Goal: Task Accomplishment & Management: Complete application form

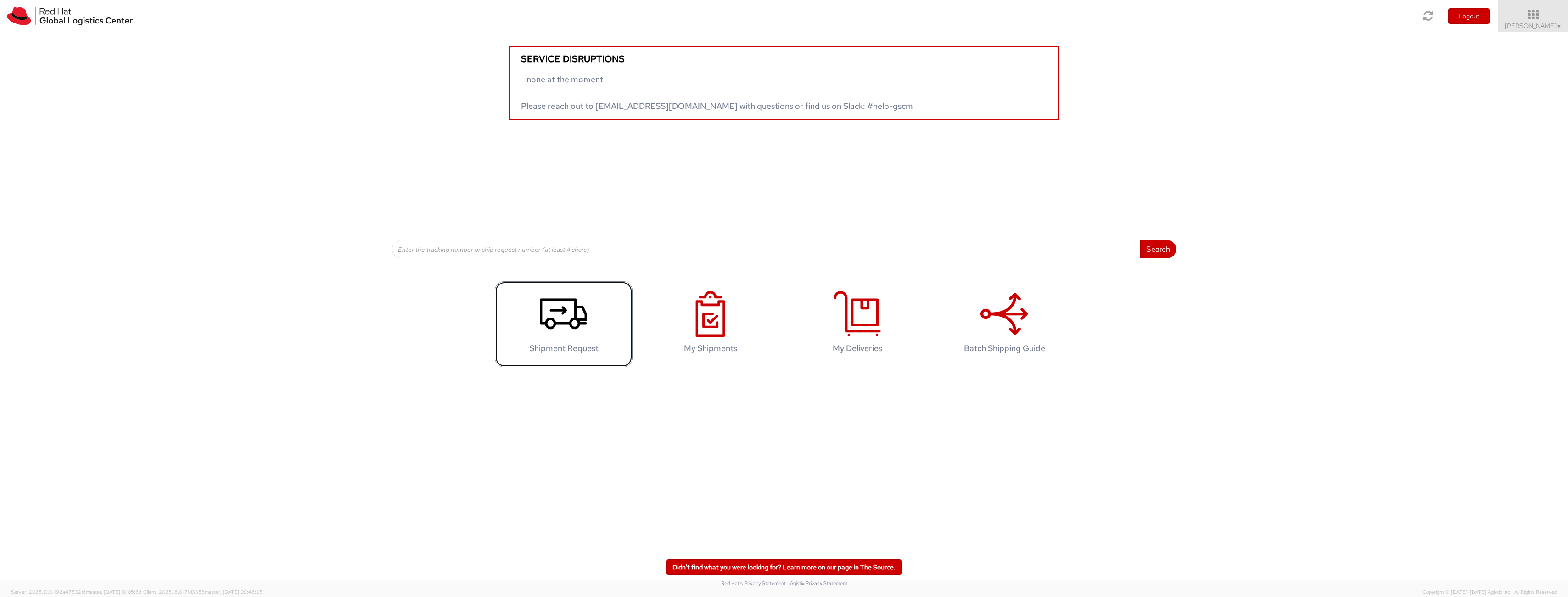
click at [560, 321] on icon at bounding box center [564, 313] width 47 height 46
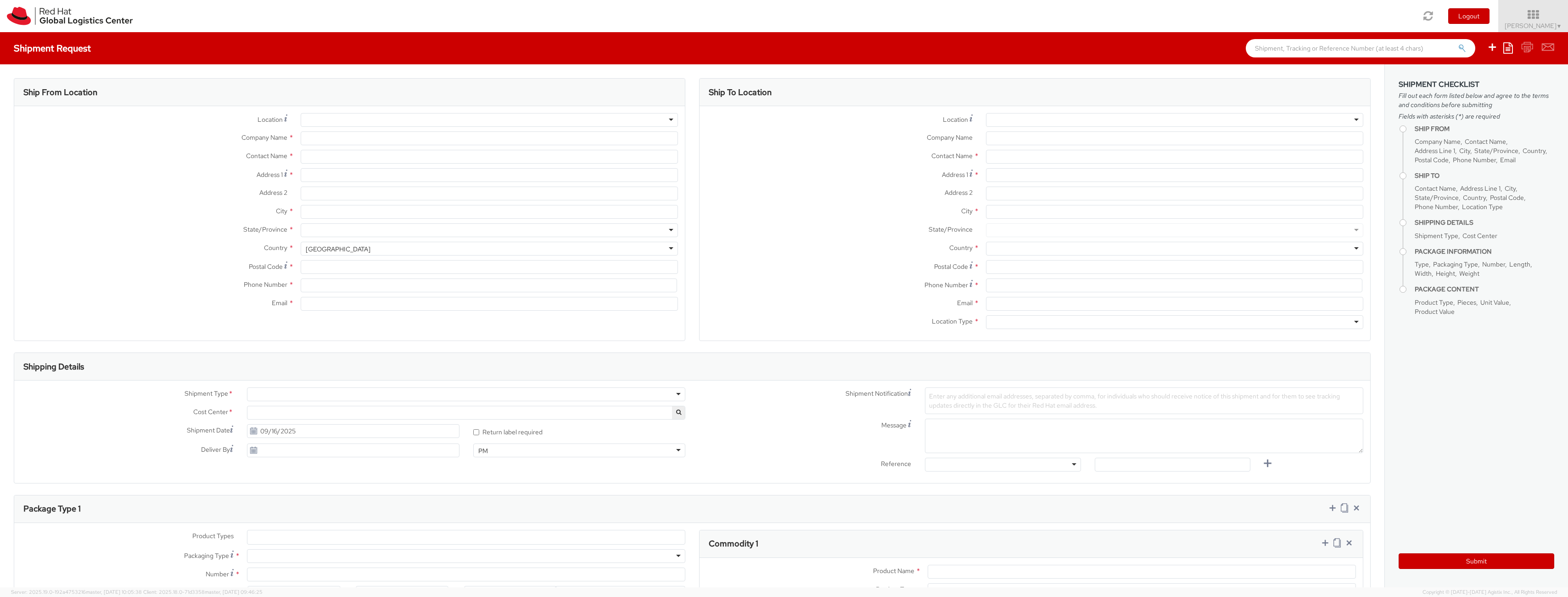
select select
select select "150"
type input "Red Hat Asia-Pacific Pty. Ltd."
type input "[PERSON_NAME]"
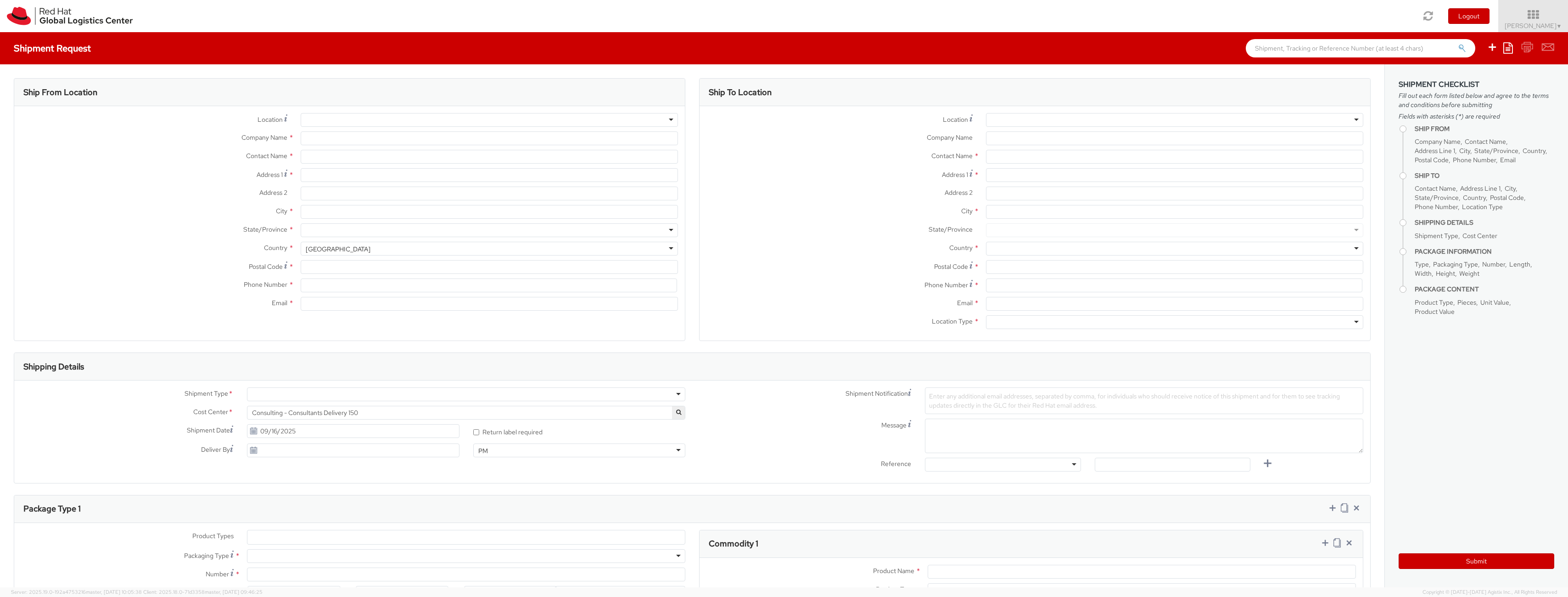
type input "[STREET_ADDRESS]"
type input "Level 21"
type input "[GEOGRAPHIC_DATA]"
type input "4000"
type input "61735148130"
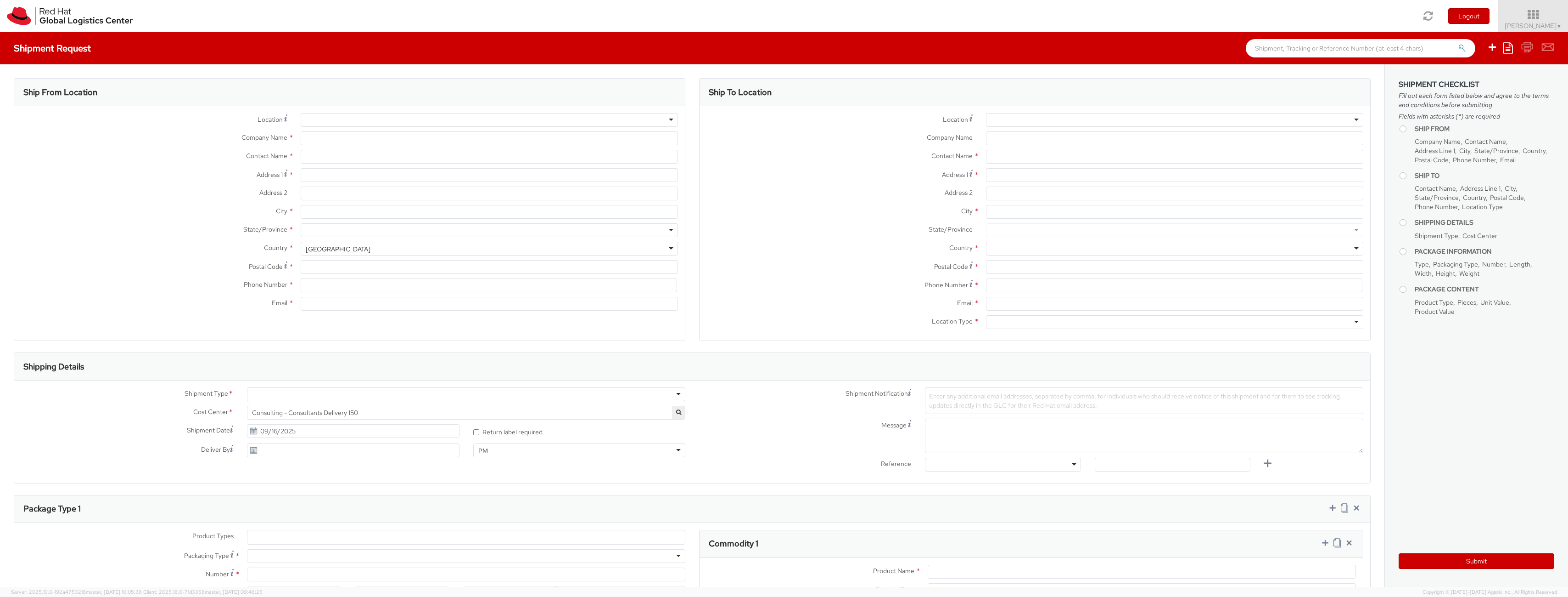
type input "[EMAIL_ADDRESS][DOMAIN_NAME]"
select select "CM"
select select "KGS"
click at [1060, 122] on div at bounding box center [1175, 120] width 377 height 14
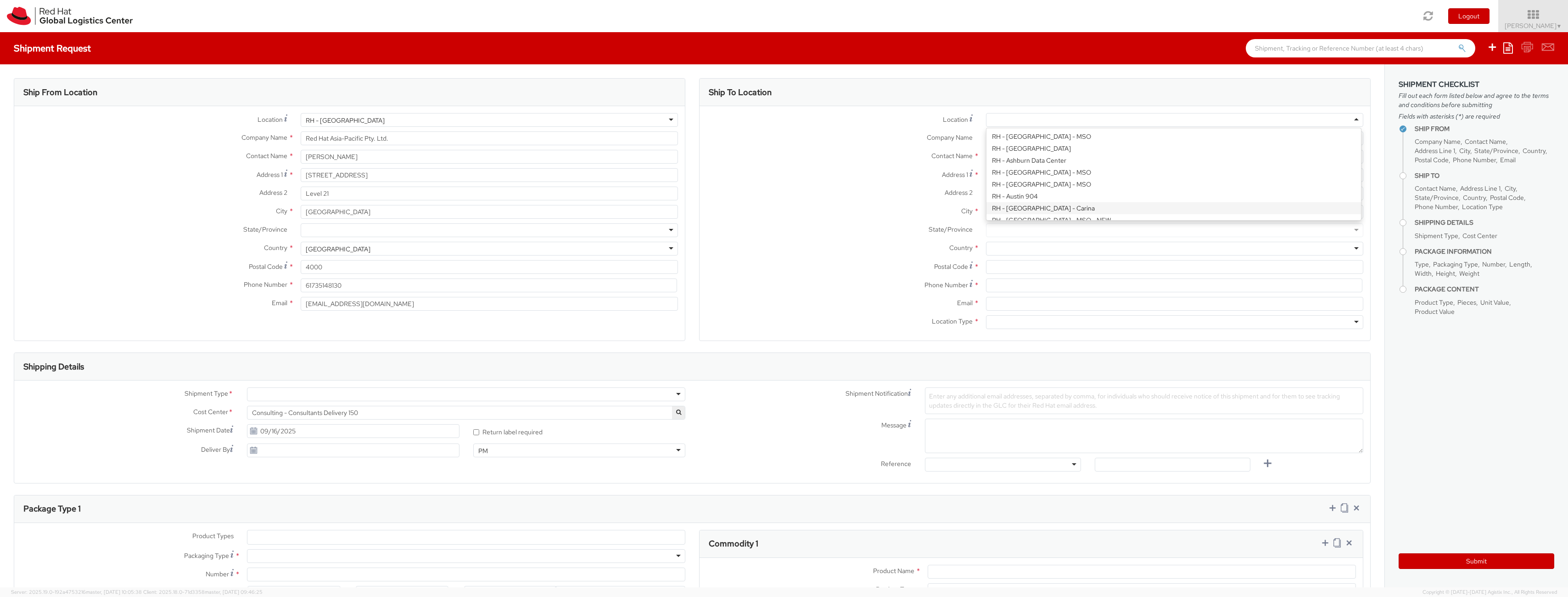
click at [1010, 257] on div "Country * [GEOGRAPHIC_DATA] [GEOGRAPHIC_DATA] [GEOGRAPHIC_DATA] [US_STATE] [GEO…" at bounding box center [1035, 251] width 671 height 18
click at [1029, 209] on input "City *" at bounding box center [1175, 211] width 377 height 14
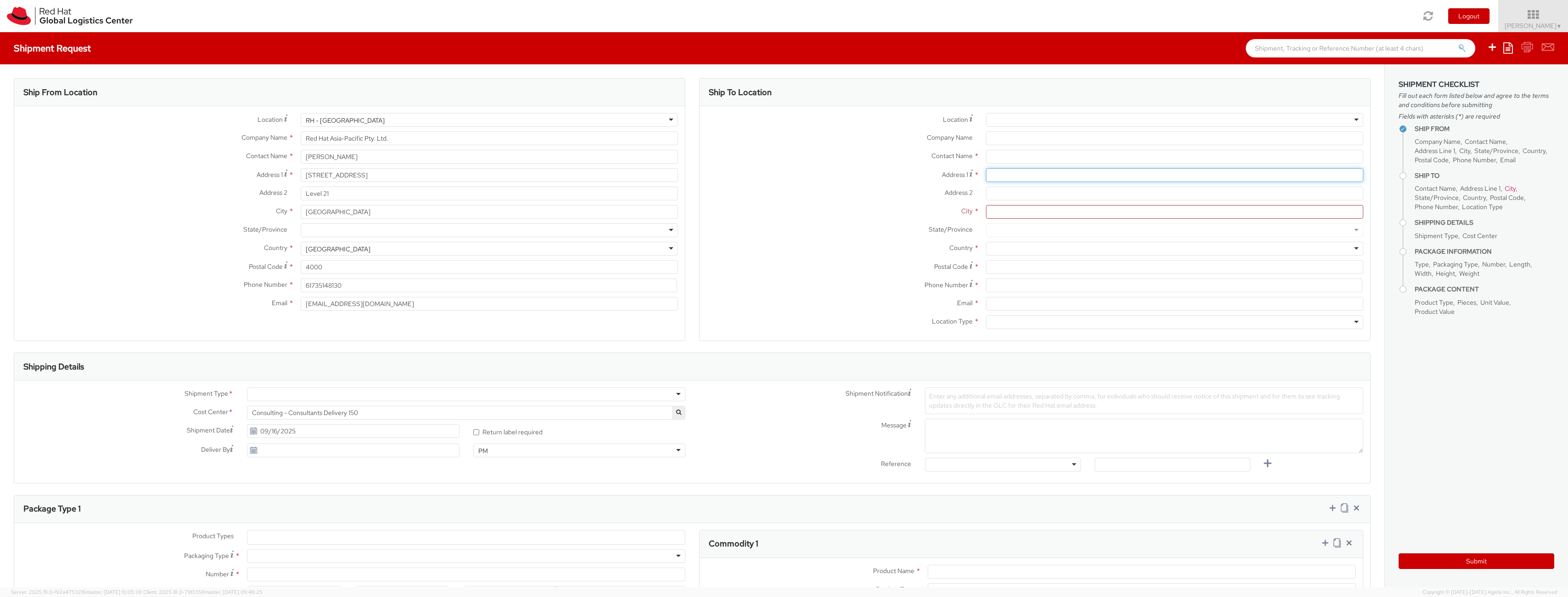
drag, startPoint x: 1031, startPoint y: 173, endPoint x: 1018, endPoint y: 184, distance: 17.0
click at [1030, 175] on input "Address 1 *" at bounding box center [1175, 175] width 377 height 14
drag, startPoint x: 996, startPoint y: 189, endPoint x: 998, endPoint y: 176, distance: 13.2
click at [996, 189] on input "Address 2 *" at bounding box center [1175, 193] width 377 height 14
click at [1004, 150] on input "text" at bounding box center [1175, 157] width 377 height 14
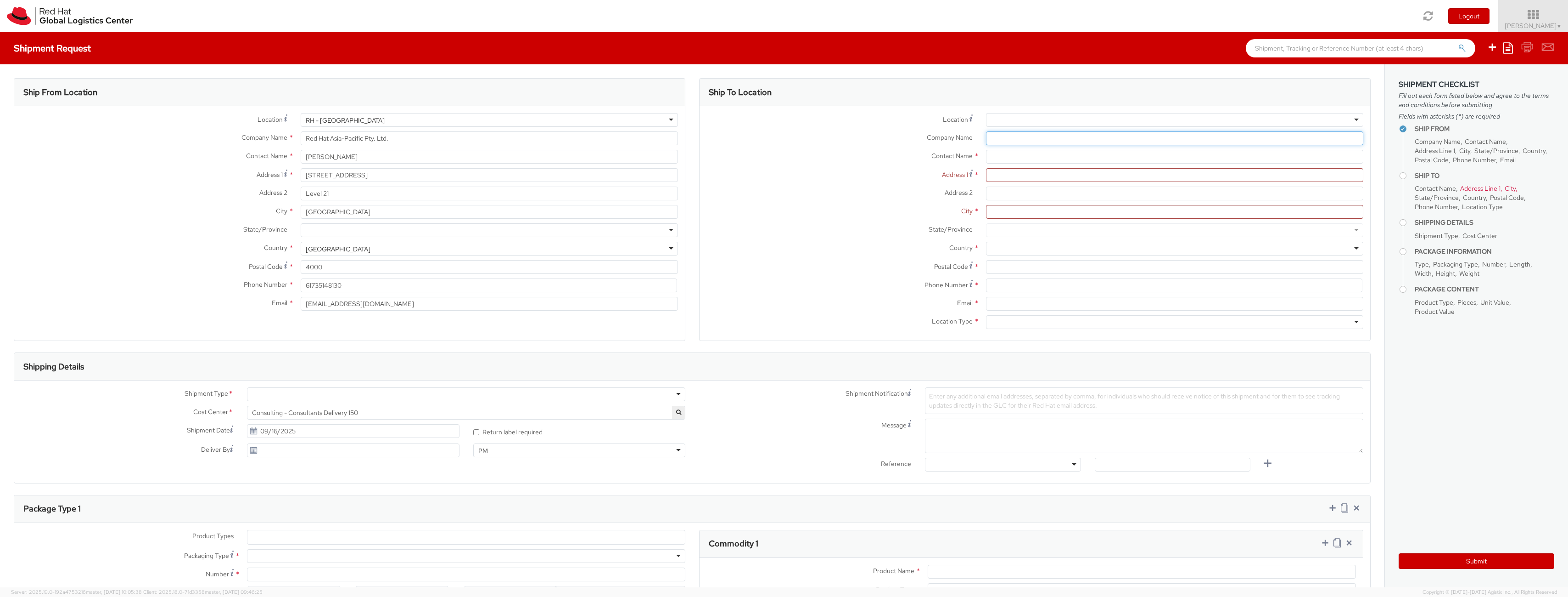
click at [1013, 139] on input "Company Name *" at bounding box center [1175, 138] width 377 height 14
type input "An"
click at [1006, 158] on input "text" at bounding box center [1175, 157] width 377 height 14
type input "[PERSON_NAME]"
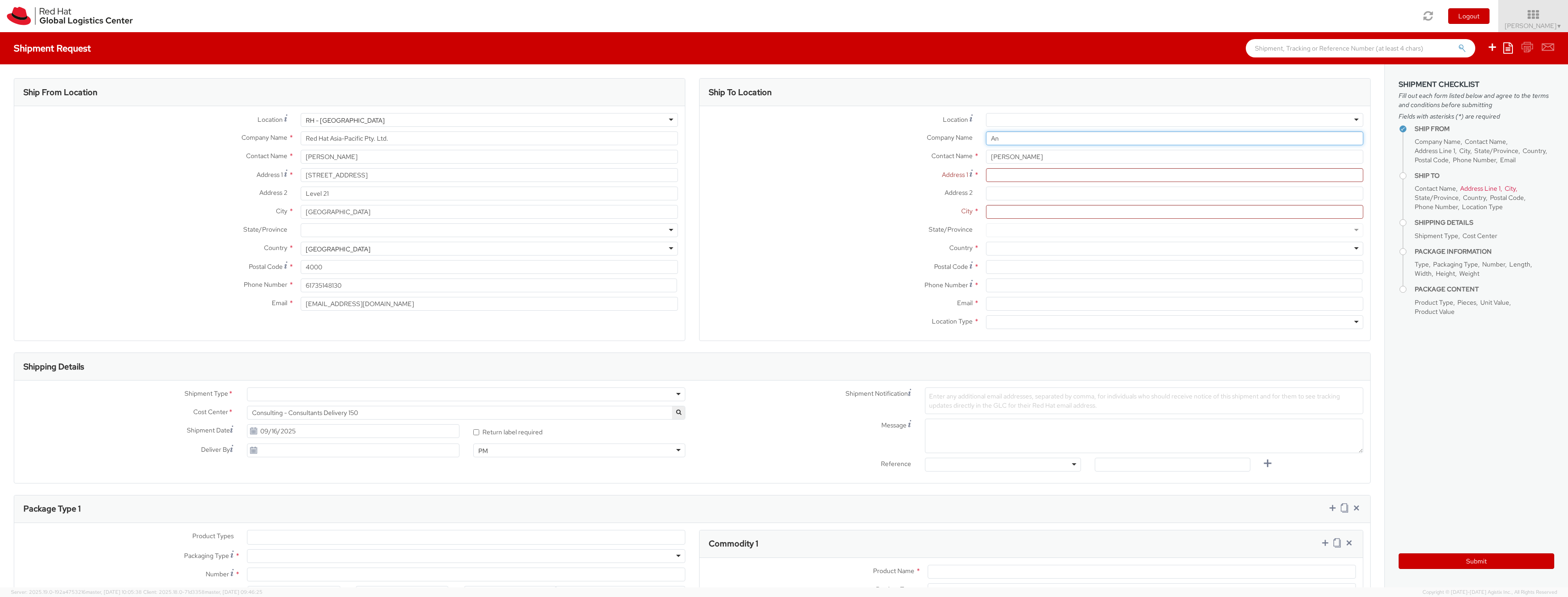
click at [1054, 137] on input "An" at bounding box center [1175, 138] width 377 height 14
click at [1037, 160] on input "[PERSON_NAME]" at bounding box center [1175, 157] width 377 height 14
type input "Arth"
click at [1095, 201] on span "33N193" at bounding box center [1105, 202] width 21 height 9
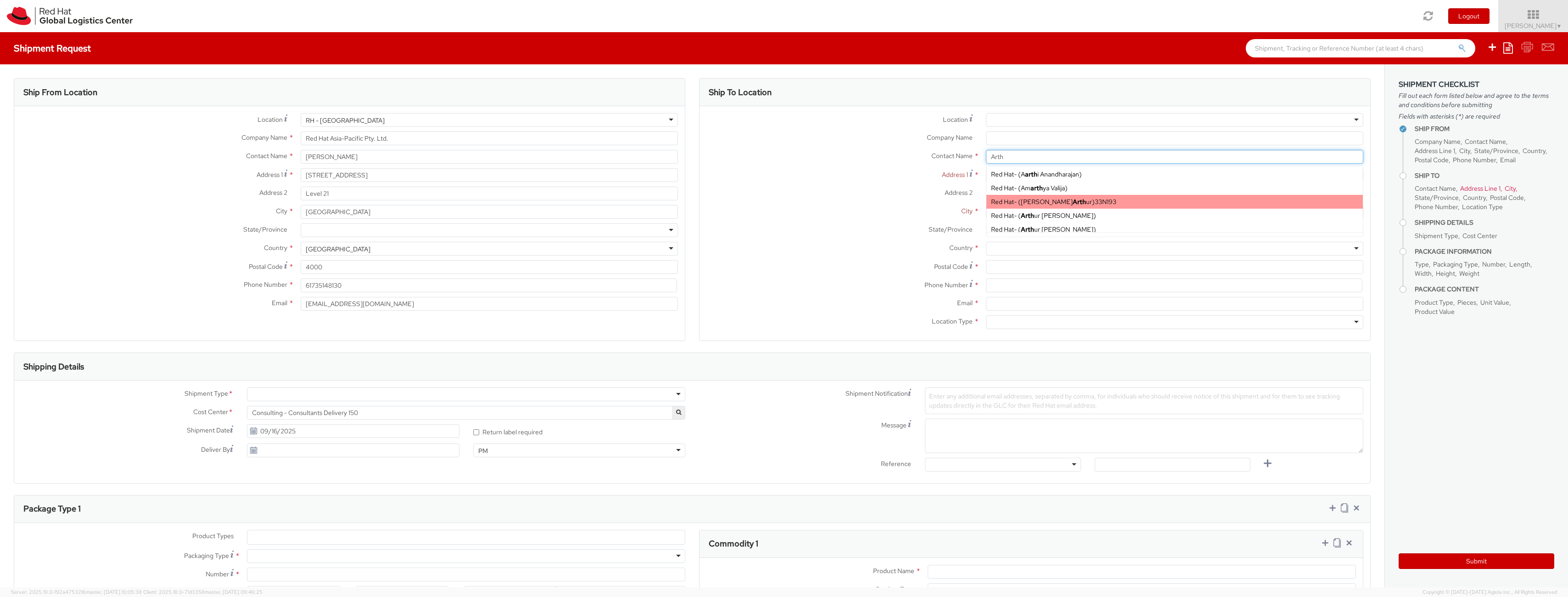
type input "Red Hat"
type input "[PERSON_NAME]"
type input "61289232846"
type input "[EMAIL_ADDRESS][DOMAIN_NAME]"
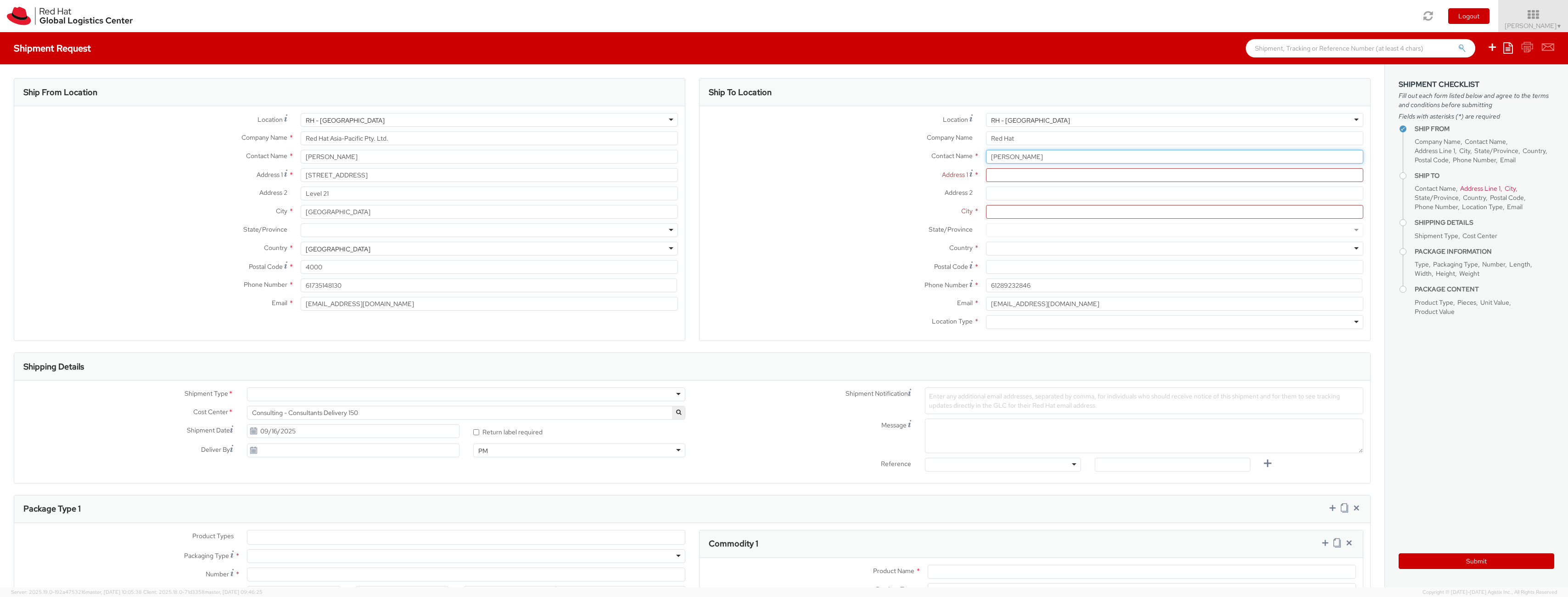
type input "[PERSON_NAME]"
click at [1037, 204] on div "Address 2 *" at bounding box center [1035, 196] width 671 height 18
click at [1050, 272] on input "Postal Code *" at bounding box center [1175, 267] width 377 height 14
click at [1052, 269] on input "Postal Code *" at bounding box center [1175, 267] width 377 height 14
click at [1019, 177] on input "Address 1 *" at bounding box center [1175, 175] width 377 height 14
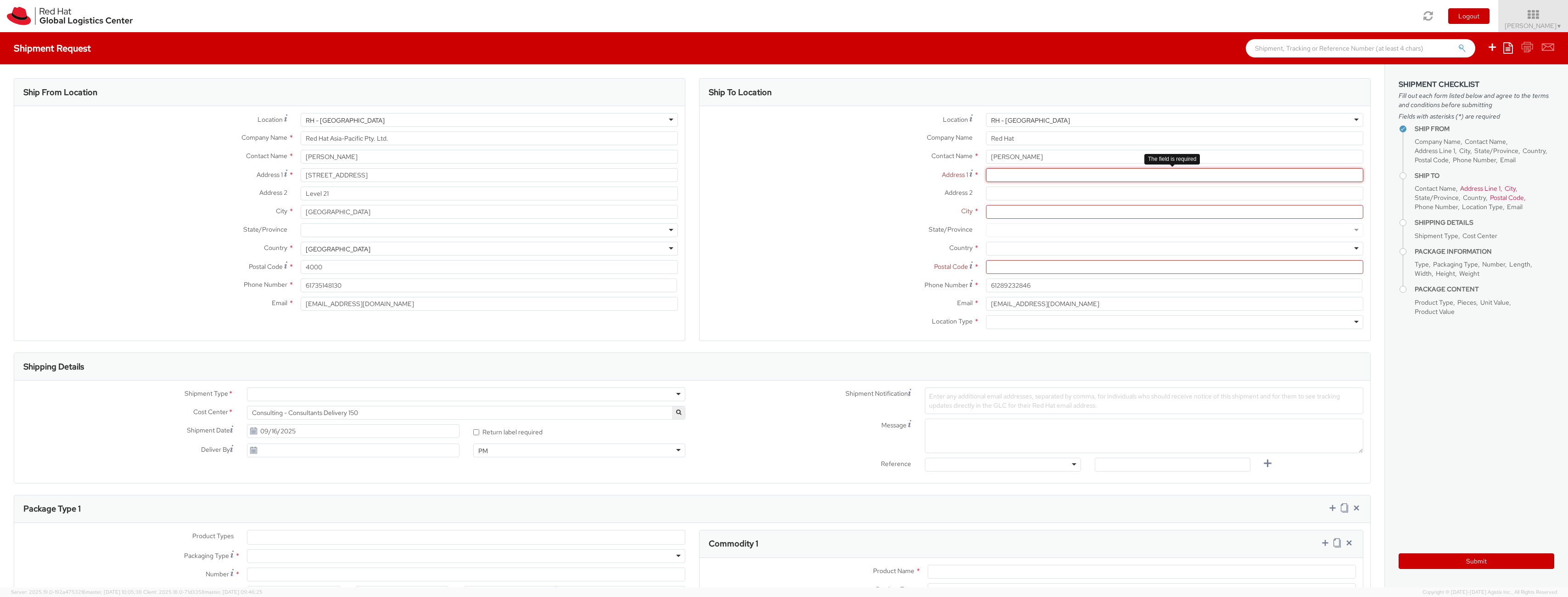
drag, startPoint x: 1020, startPoint y: 178, endPoint x: 1014, endPoint y: 154, distance: 24.7
click at [1020, 177] on input "Address 1 *" at bounding box center [1175, 175] width 377 height 14
click at [990, 180] on input "Address 1 *" at bounding box center [1175, 175] width 377 height 14
click at [1023, 113] on div "RH - [GEOGRAPHIC_DATA]" at bounding box center [1175, 120] width 377 height 14
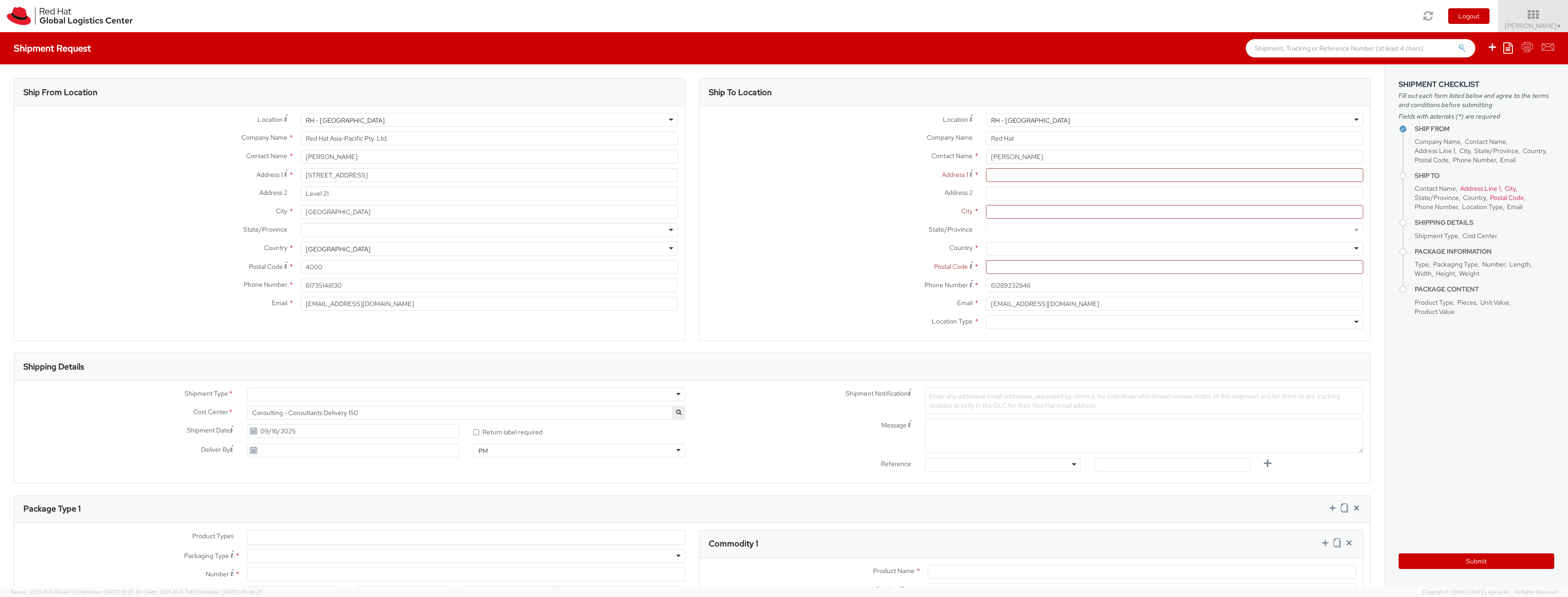
click at [1040, 113] on div "RH - [GEOGRAPHIC_DATA]" at bounding box center [1175, 120] width 377 height 14
click at [1034, 118] on div "RH - [GEOGRAPHIC_DATA]" at bounding box center [1175, 120] width 377 height 14
click at [1108, 82] on div "Ship To Location" at bounding box center [1035, 92] width 671 height 27
drag, startPoint x: 1037, startPoint y: 157, endPoint x: 956, endPoint y: 149, distance: 81.4
click at [957, 150] on div "Contact Name * [PERSON_NAME] Red Hat - ( A arth i [PERSON_NAME] ) Red Hat - ( A…" at bounding box center [1035, 157] width 671 height 14
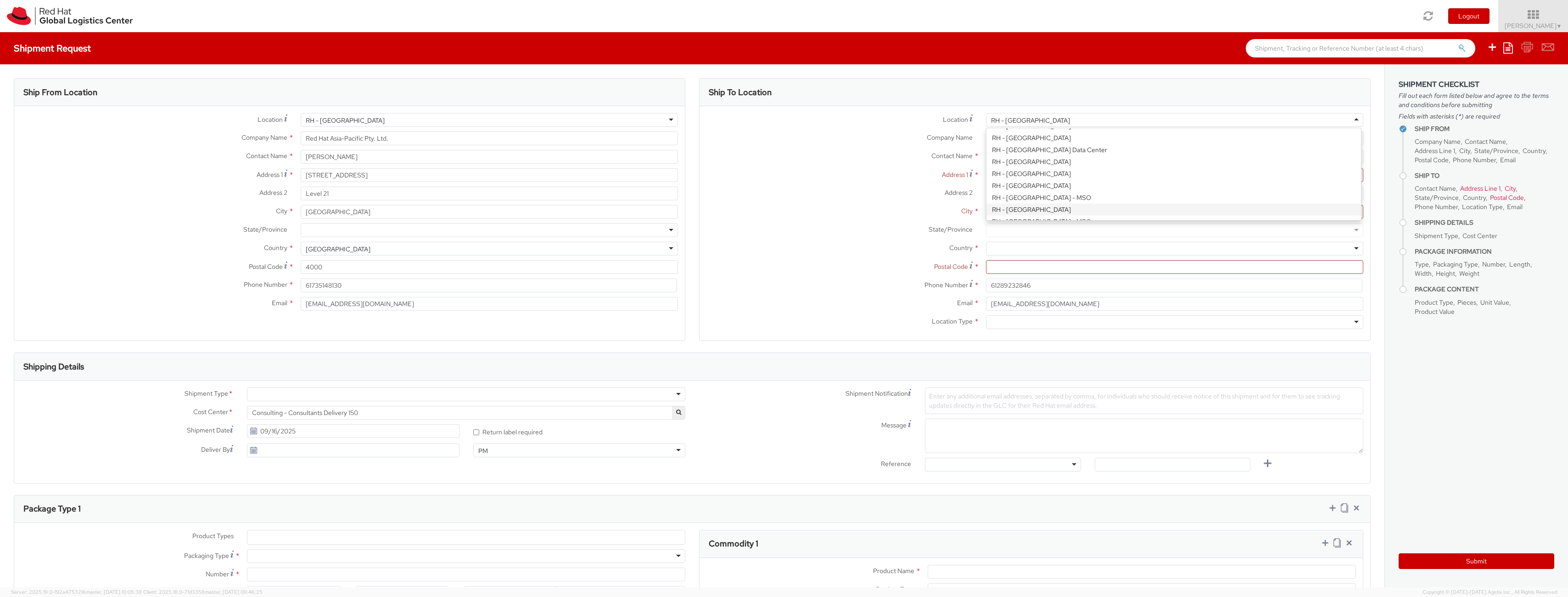
click at [1029, 126] on div "RH - [GEOGRAPHIC_DATA]" at bounding box center [1175, 120] width 377 height 14
click at [1015, 211] on div "Location * [GEOGRAPHIC_DATA] - [GEOGRAPHIC_DATA] [GEOGRAPHIC_DATA] - [GEOGRAPHI…" at bounding box center [1035, 224] width 671 height 221
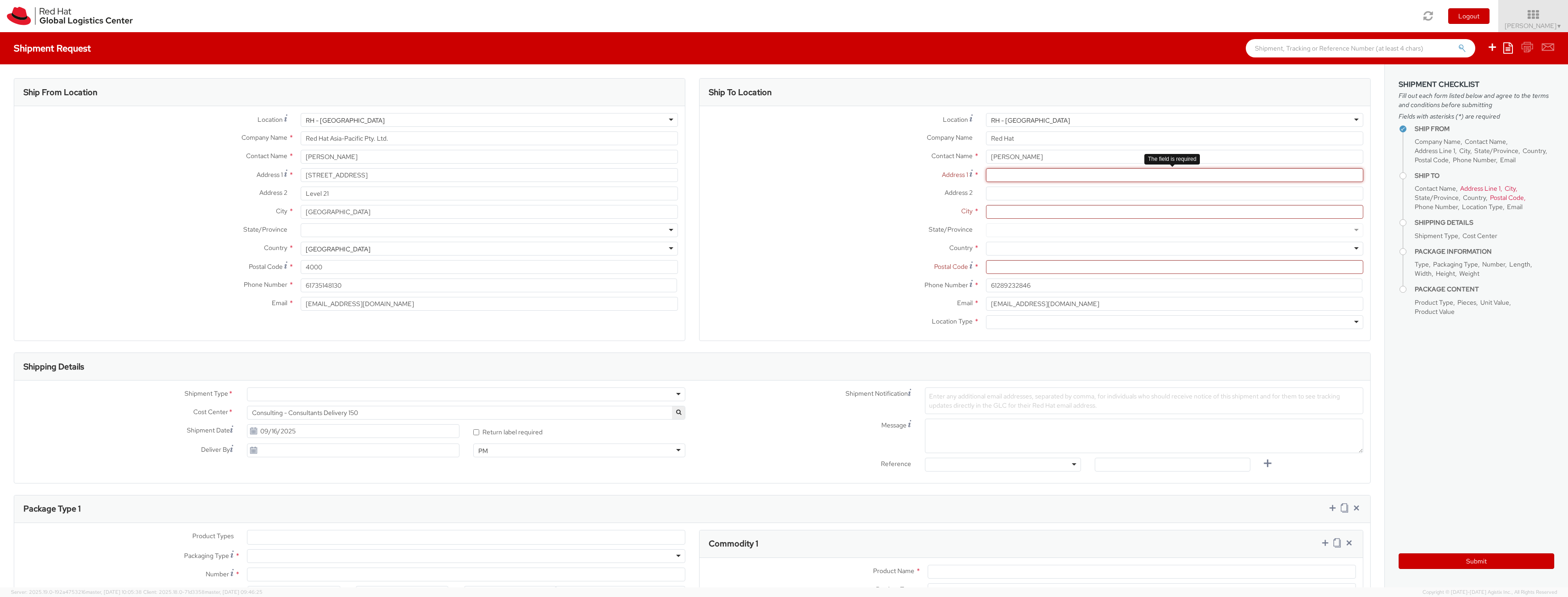
click at [1014, 180] on input "Address 1 *" at bounding box center [1175, 175] width 377 height 14
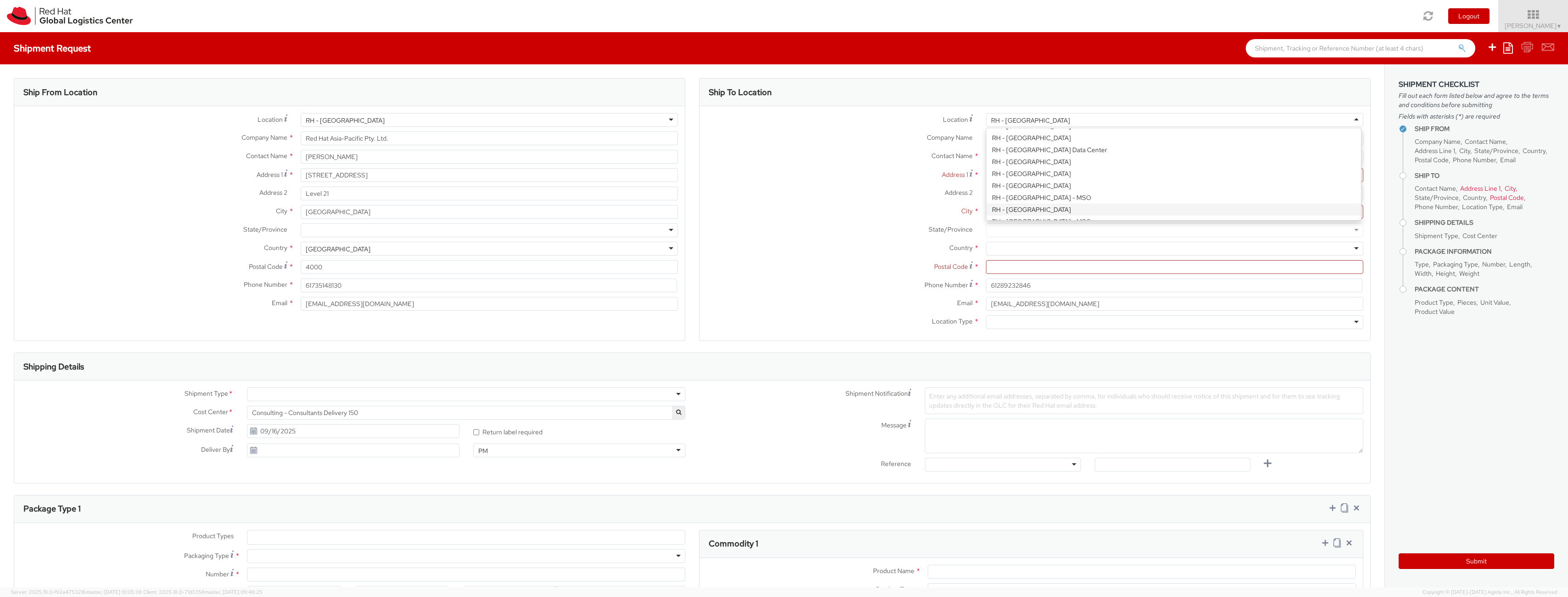
click at [1017, 123] on div "RH - [GEOGRAPHIC_DATA]" at bounding box center [1031, 120] width 79 height 9
drag, startPoint x: 1009, startPoint y: 211, endPoint x: 1007, endPoint y: 207, distance: 4.5
click at [1008, 210] on div "Location * [GEOGRAPHIC_DATA] - [GEOGRAPHIC_DATA] [GEOGRAPHIC_DATA] - [GEOGRAPHI…" at bounding box center [1035, 224] width 671 height 221
click at [1023, 127] on div "Location * [GEOGRAPHIC_DATA] - [GEOGRAPHIC_DATA] [GEOGRAPHIC_DATA] - [GEOGRAPHI…" at bounding box center [1035, 122] width 671 height 18
click at [1027, 121] on div "RH - [GEOGRAPHIC_DATA]" at bounding box center [1175, 120] width 377 height 14
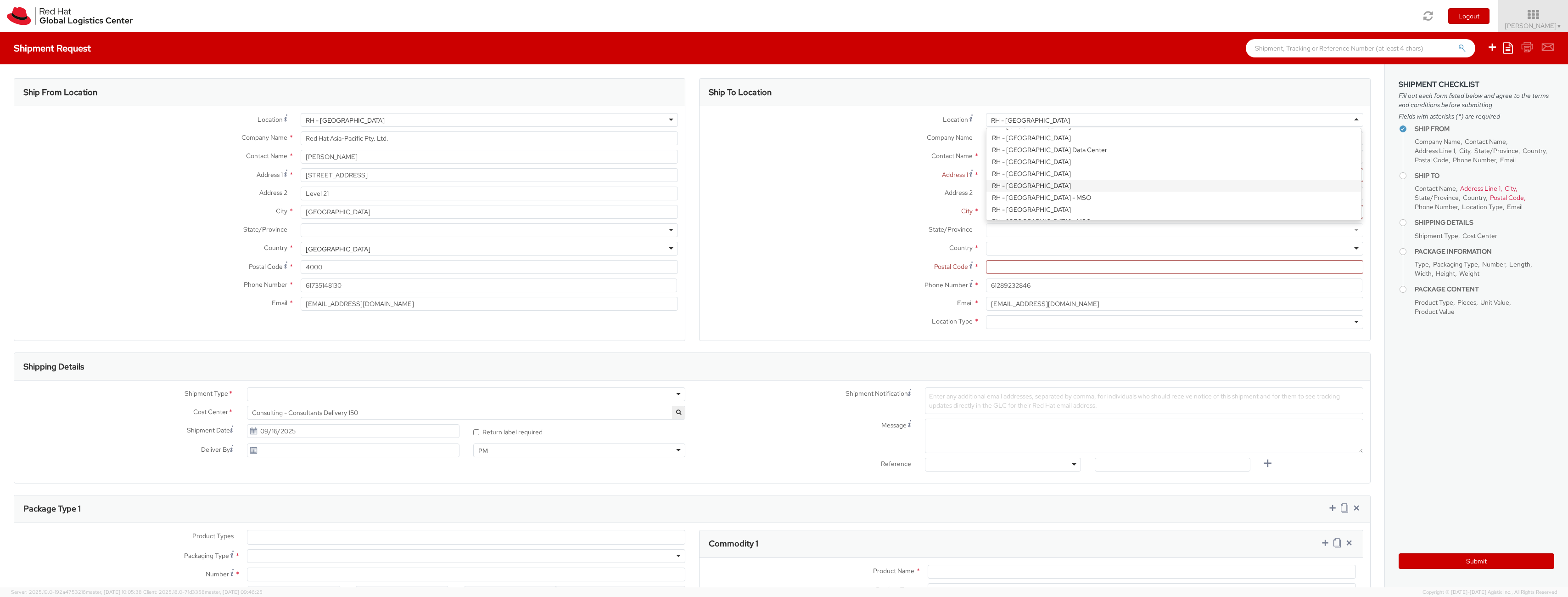
type input "Red Hat GmbH"
type input "[STREET_ADDRESS]"
type input "[GEOGRAPHIC_DATA]"
type input "70563"
type input "49 711 964 370"
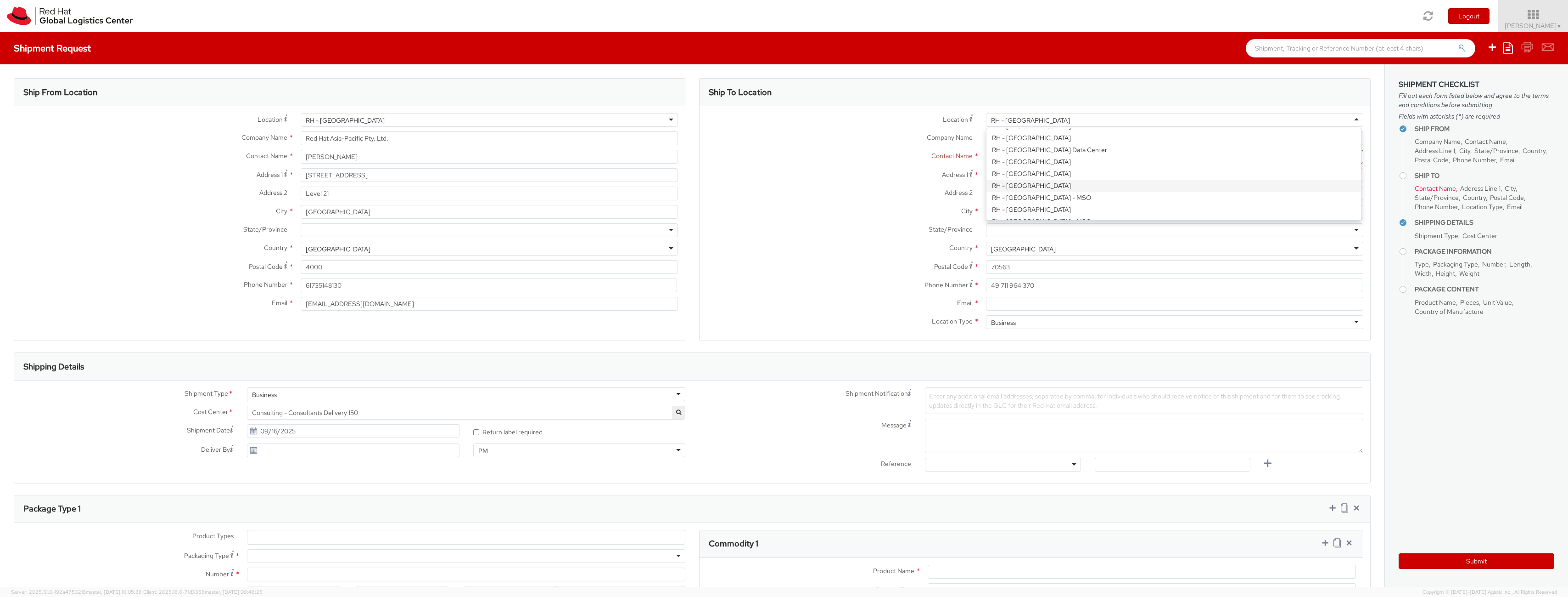
click at [1026, 121] on div "RH - [GEOGRAPHIC_DATA]" at bounding box center [1031, 120] width 79 height 9
type input "Red Hat Asia-Pacific Pty Ltd"
type input "Level [STREET_ADDRESS][PERSON_NAME]"
type input "[GEOGRAPHIC_DATA]"
type input "2060"
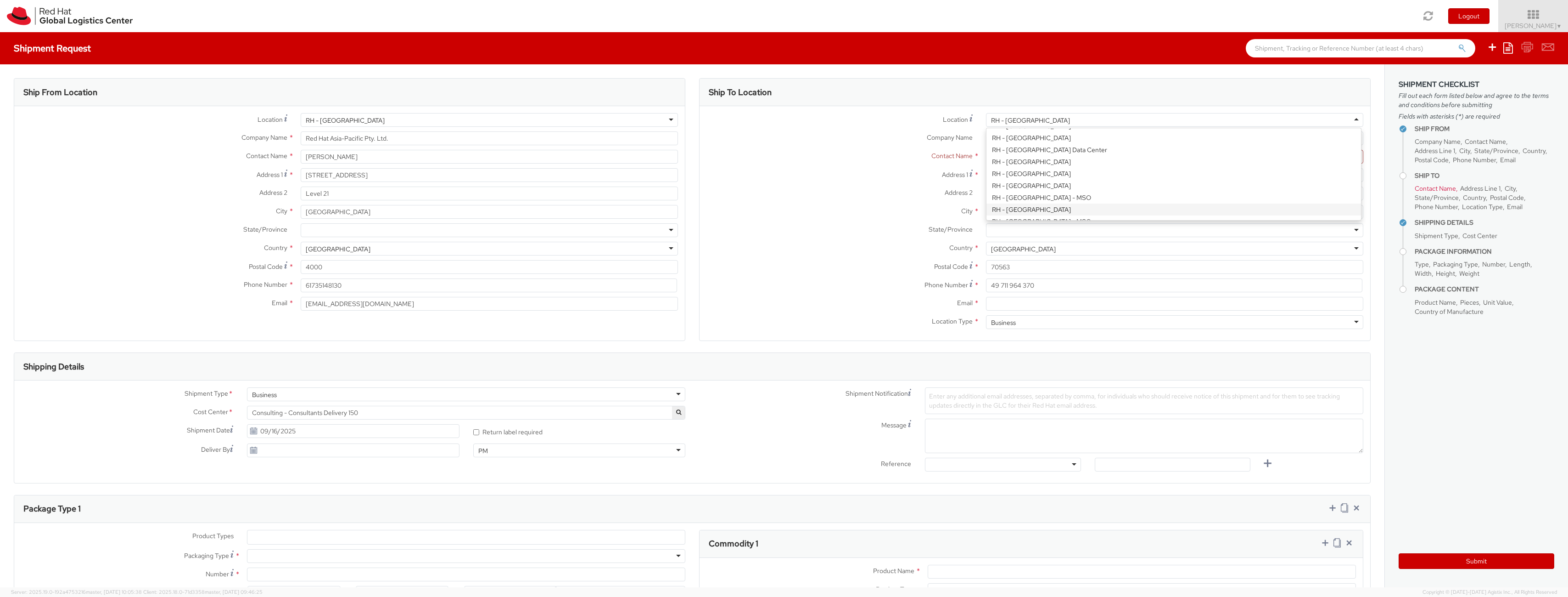
type input "[PHONE_NUMBER]"
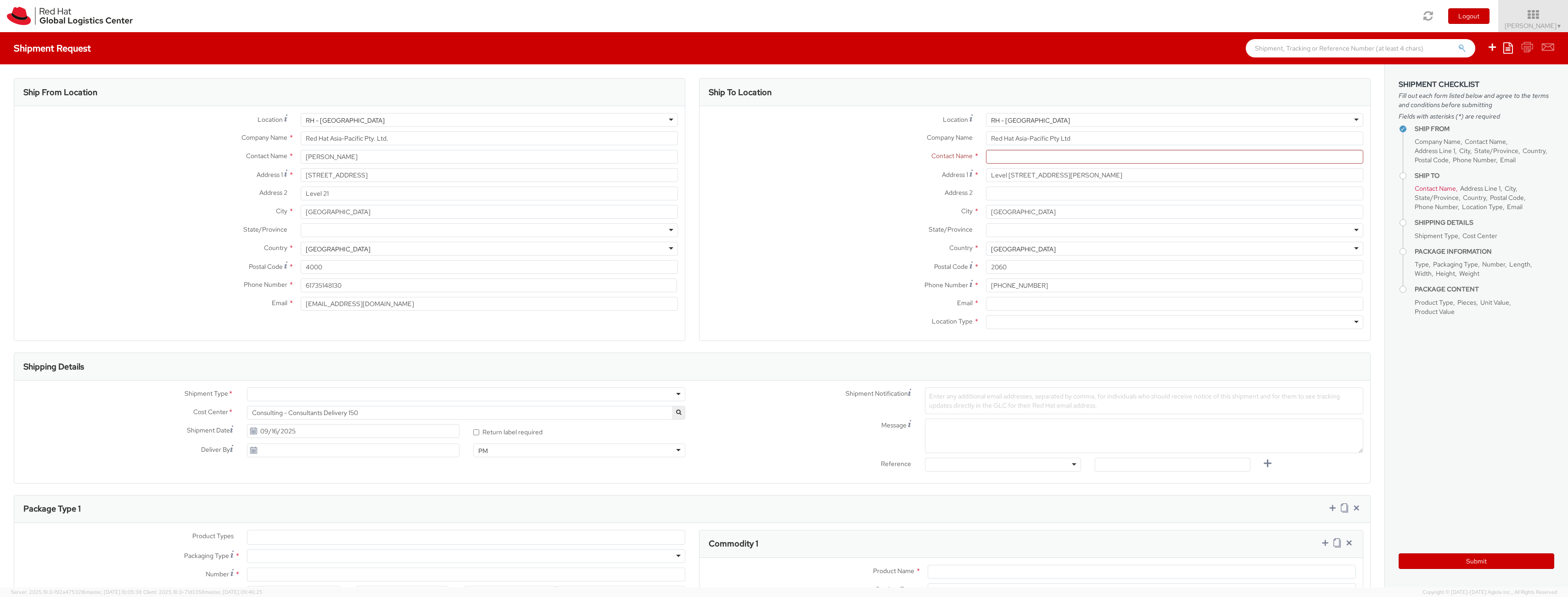
scroll to position [0, 0]
click at [1031, 158] on input "text" at bounding box center [1175, 157] width 377 height 14
drag, startPoint x: 682, startPoint y: 266, endPoint x: 765, endPoint y: 257, distance: 83.5
click at [690, 264] on div "Ship From Location Location * [GEOGRAPHIC_DATA] - [GEOGRAPHIC_DATA] [GEOGRAPHIC…" at bounding box center [692, 215] width 1371 height 274
click at [1143, 234] on div at bounding box center [1175, 230] width 377 height 14
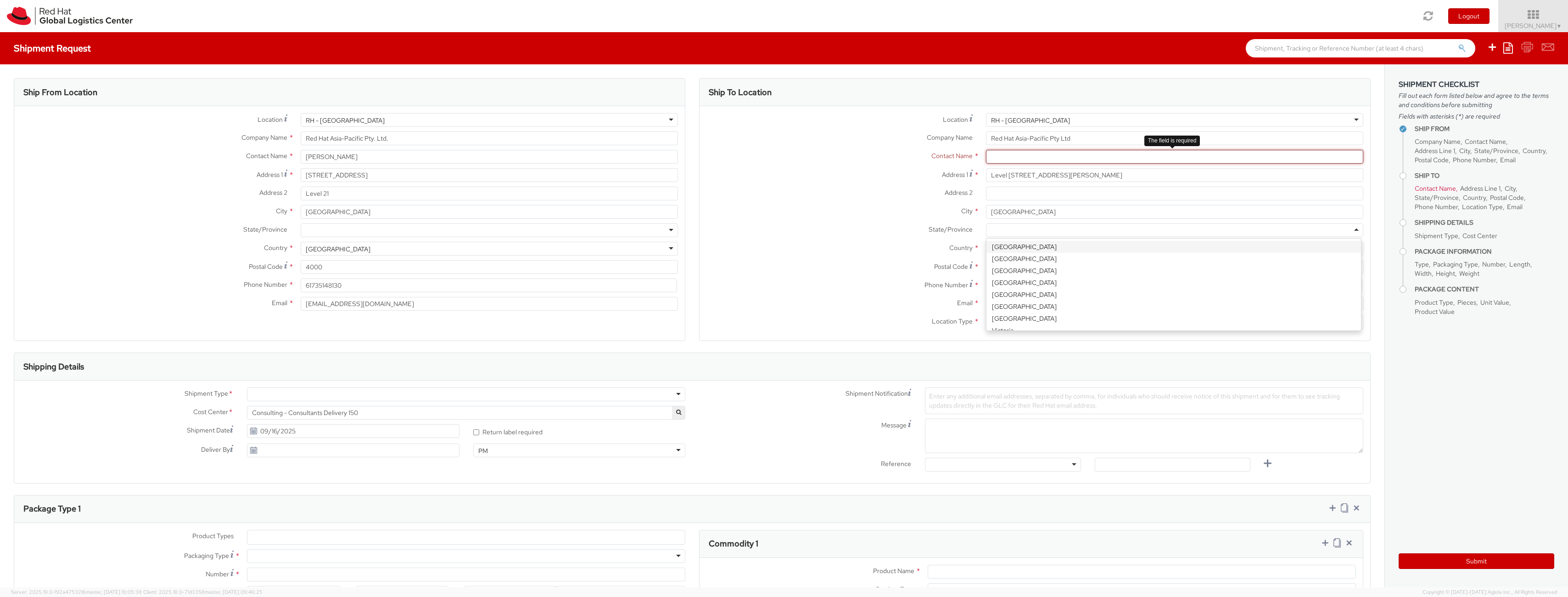
click at [1049, 157] on input "text" at bounding box center [1175, 157] width 377 height 14
paste input "[PERSON_NAME]"
type input "[PERSON_NAME]"
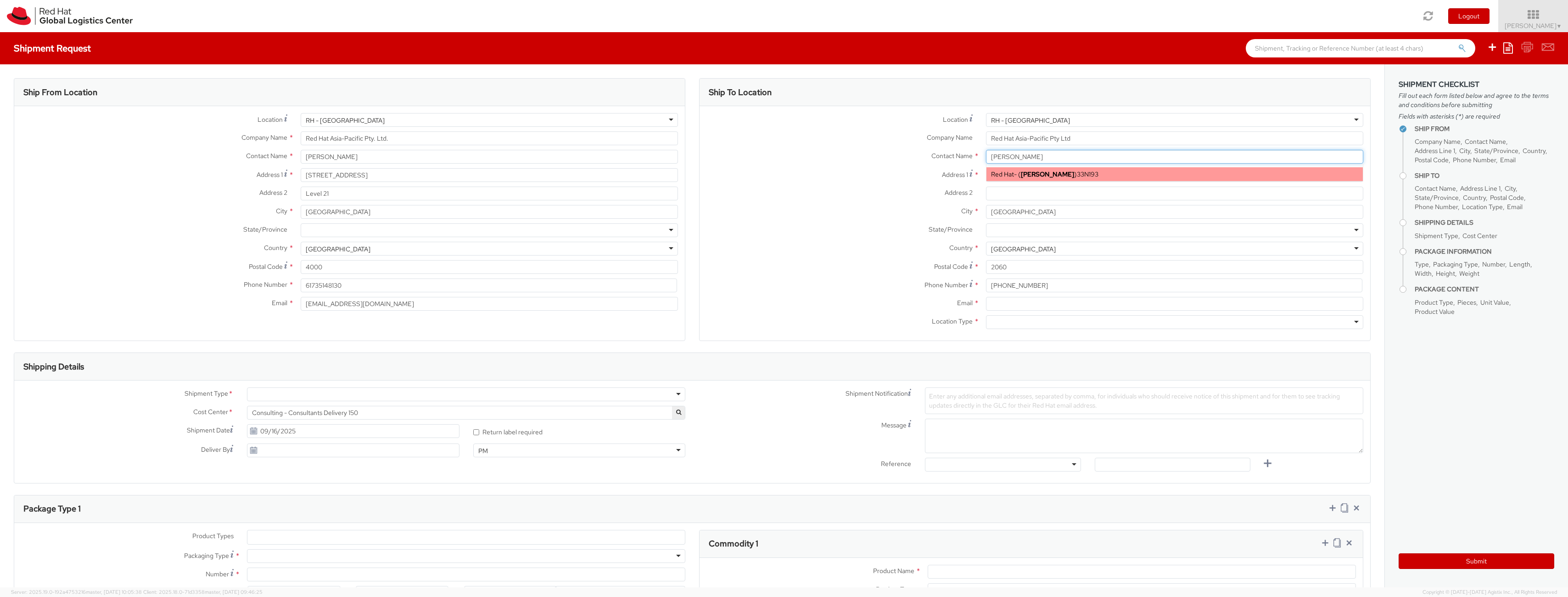
click at [1057, 174] on div "Red Hat - ( [PERSON_NAME] ) 33N193" at bounding box center [1175, 174] width 376 height 14
type input "Red Hat"
type input "61289232846"
type input "[EMAIL_ADDRESS][DOMAIN_NAME]"
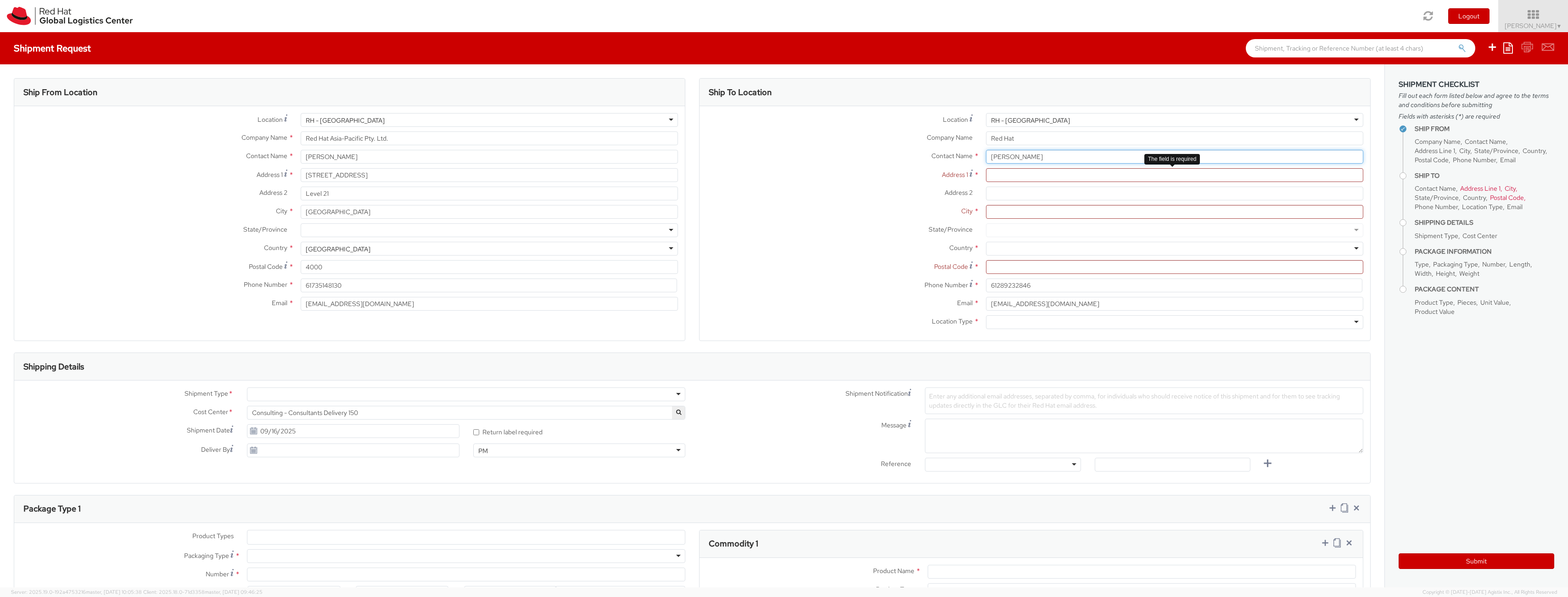
type input "[PERSON_NAME]"
click at [1049, 181] on input "Address 1 *" at bounding box center [1175, 175] width 377 height 14
click at [1026, 323] on div at bounding box center [1175, 322] width 377 height 14
click at [1005, 272] on input "Postal Code *" at bounding box center [1175, 267] width 377 height 14
click at [1017, 121] on div "RH - [GEOGRAPHIC_DATA]" at bounding box center [1031, 120] width 79 height 9
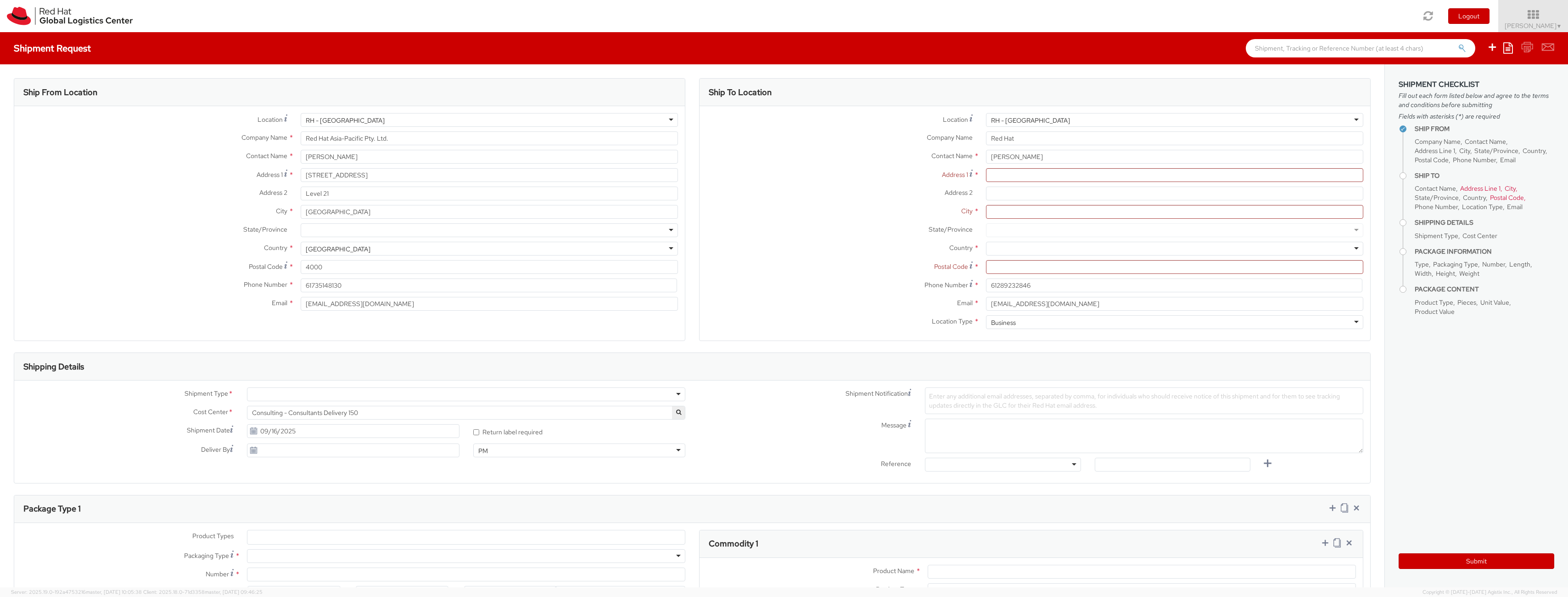
click at [1001, 197] on div "Location * [GEOGRAPHIC_DATA] - [GEOGRAPHIC_DATA] [GEOGRAPHIC_DATA] - [GEOGRAPHI…" at bounding box center [1035, 224] width 671 height 221
drag, startPoint x: 861, startPoint y: 136, endPoint x: 910, endPoint y: 127, distance: 49.8
click at [862, 136] on label "Company Name *" at bounding box center [839, 138] width 279 height 12
click at [986, 136] on input "Red Hat" at bounding box center [1175, 138] width 377 height 14
click at [1125, 122] on div "RH - [GEOGRAPHIC_DATA]" at bounding box center [1175, 120] width 377 height 14
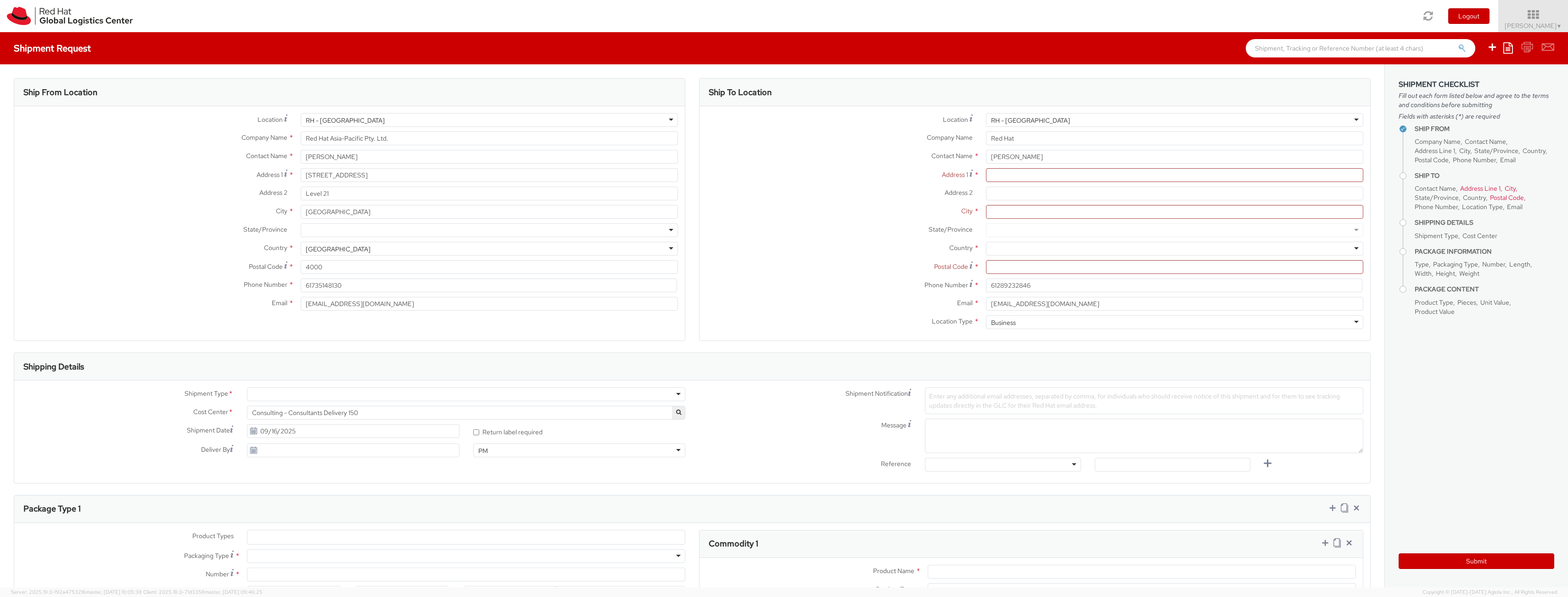
click at [1126, 122] on div "RH - [GEOGRAPHIC_DATA]" at bounding box center [1175, 120] width 377 height 14
click at [1121, 124] on div "RH - [GEOGRAPHIC_DATA]" at bounding box center [1175, 120] width 377 height 14
click at [1017, 199] on div "Location * [GEOGRAPHIC_DATA] - [GEOGRAPHIC_DATA] [GEOGRAPHIC_DATA] - [GEOGRAPHI…" at bounding box center [1035, 224] width 671 height 221
click at [1026, 169] on input "Address 1 *" at bounding box center [1175, 175] width 377 height 14
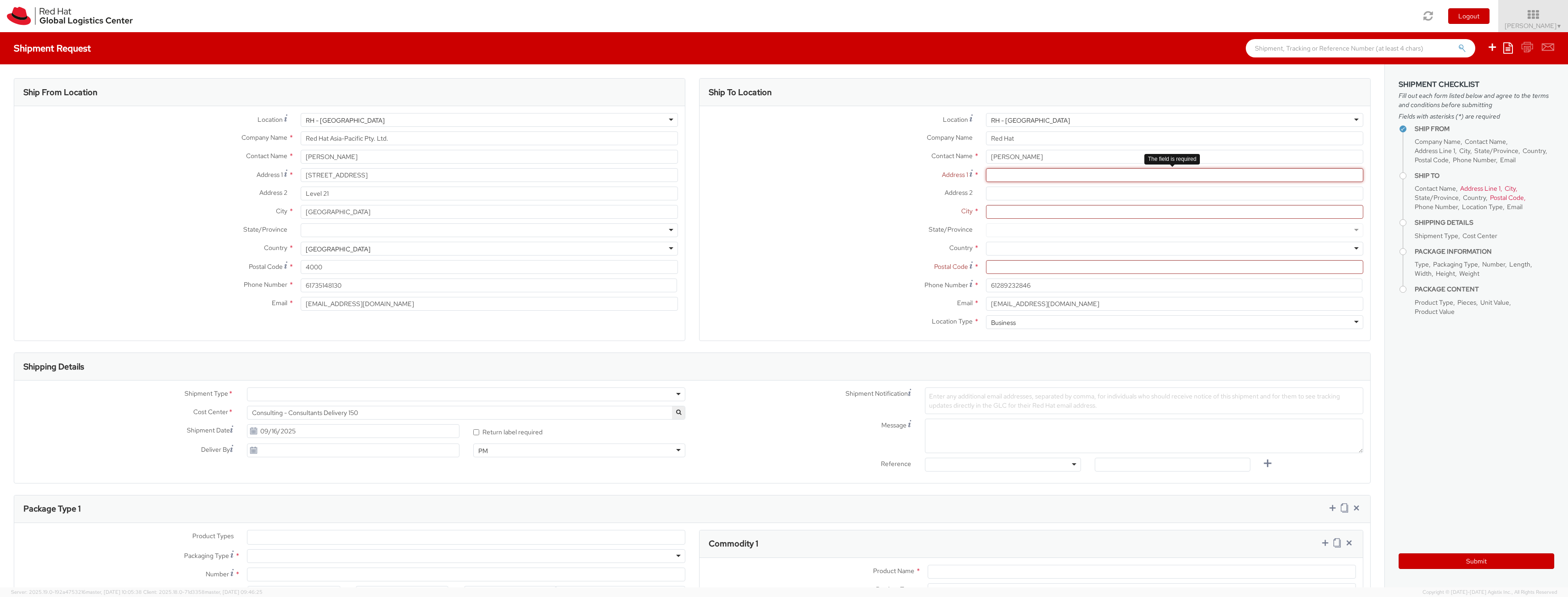
click at [1018, 174] on input "Address 1 *" at bounding box center [1175, 175] width 377 height 14
type input "1"
click at [1026, 136] on input "Red Hat" at bounding box center [1175, 138] width 377 height 14
click at [1029, 153] on input "[PERSON_NAME]" at bounding box center [1175, 157] width 377 height 14
drag, startPoint x: 1029, startPoint y: 154, endPoint x: 737, endPoint y: 109, distance: 295.4
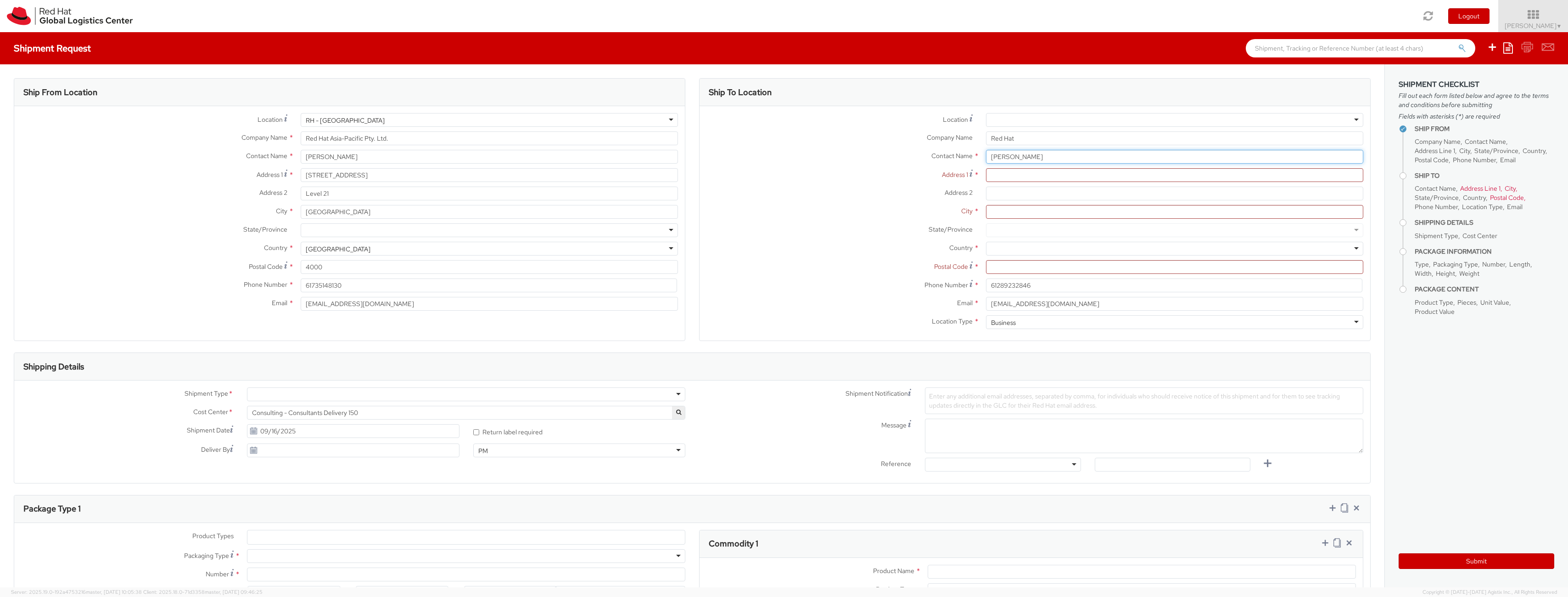
click at [737, 109] on div "Location * [GEOGRAPHIC_DATA] - [GEOGRAPHIC_DATA] - [GEOGRAPHIC_DATA] [GEOGRAPHI…" at bounding box center [1035, 223] width 671 height 235
click at [1033, 156] on input "text" at bounding box center [1175, 157] width 377 height 14
type input "a"
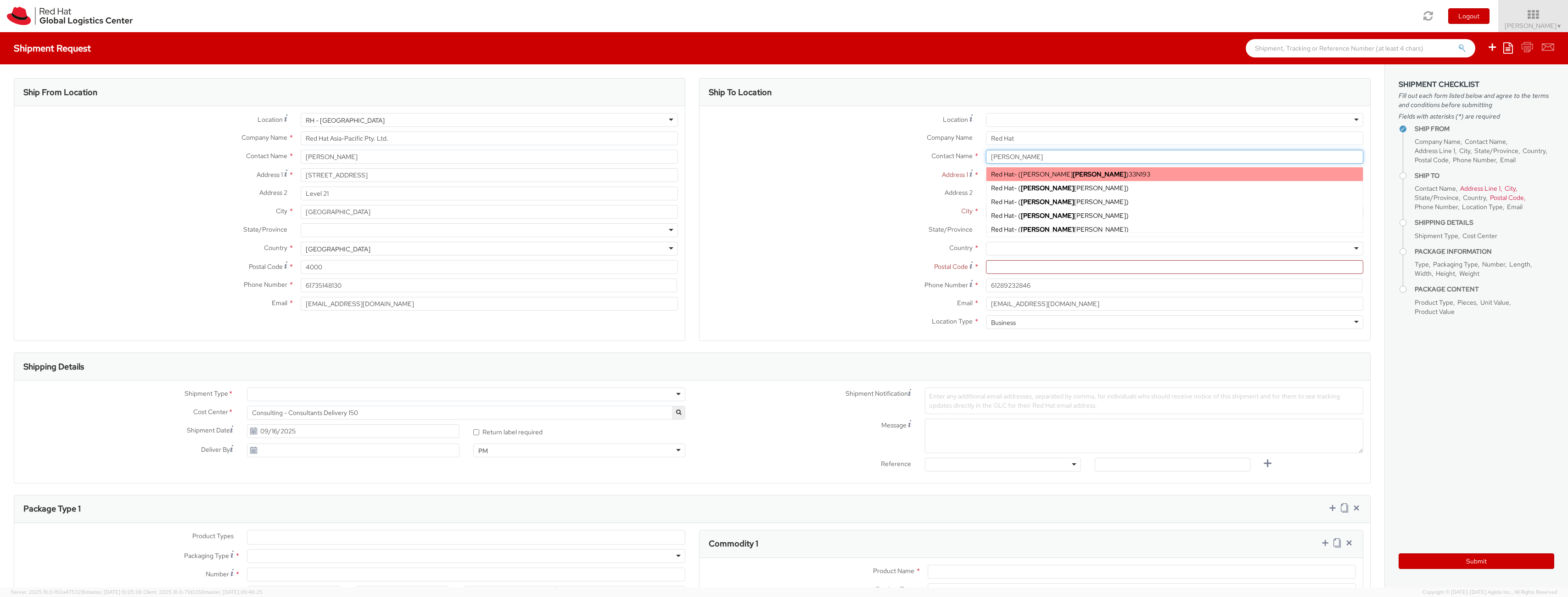
click at [1036, 177] on span "[PERSON_NAME]" at bounding box center [1073, 174] width 105 height 9
type input "[PERSON_NAME]"
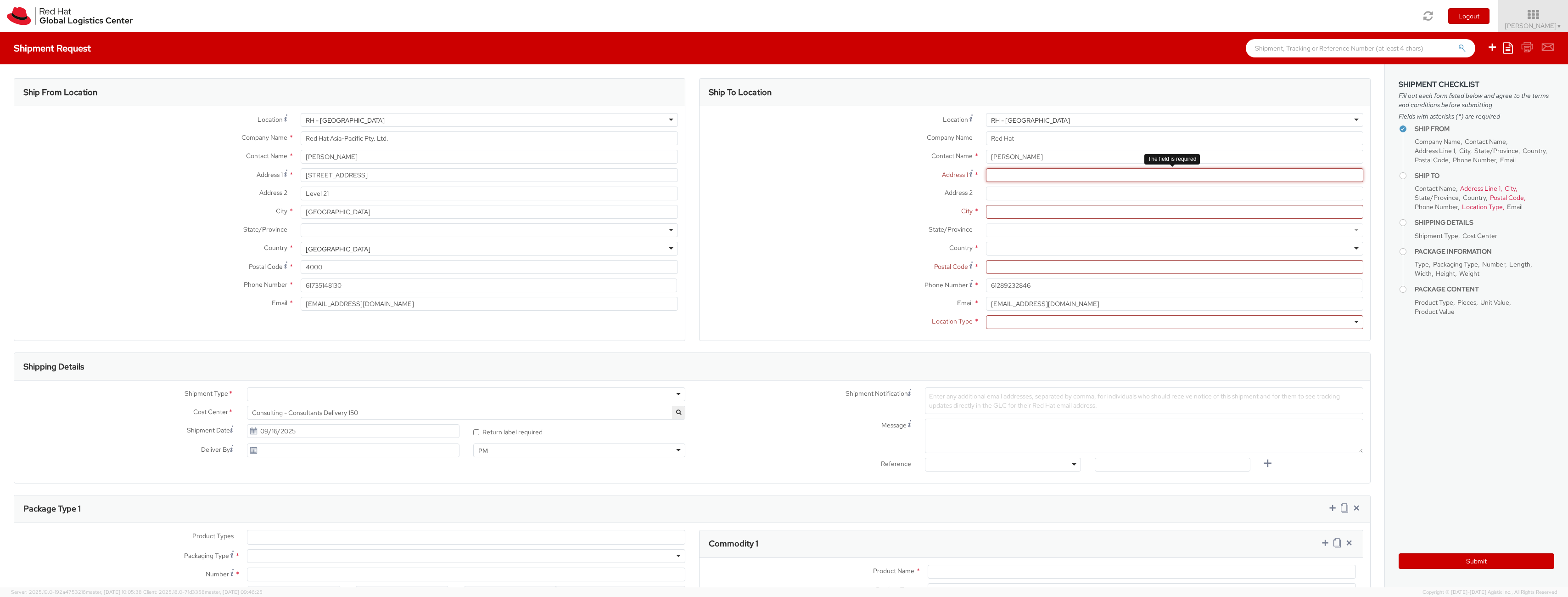
click at [1035, 175] on input "Address 1 *" at bounding box center [1175, 175] width 377 height 14
click at [1031, 315] on div "Email * [EMAIL_ADDRESS][DOMAIN_NAME] Location Type * Business Residential" at bounding box center [1035, 315] width 671 height 37
click at [1015, 266] on input "Postal Code *" at bounding box center [1175, 267] width 377 height 14
click at [1001, 210] on input "City *" at bounding box center [1175, 211] width 377 height 14
click at [1012, 178] on input "Address 1 *" at bounding box center [1175, 175] width 377 height 14
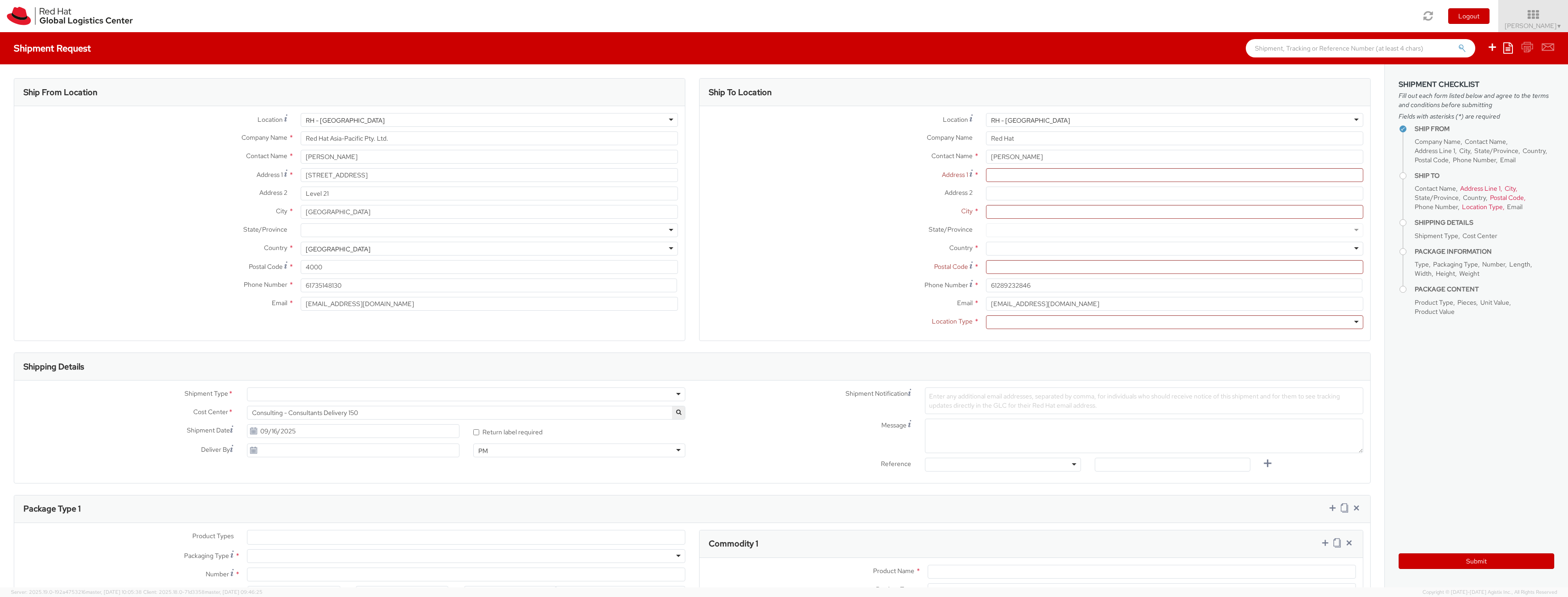
click at [1021, 122] on div "RH - [GEOGRAPHIC_DATA]" at bounding box center [1175, 120] width 377 height 14
click at [1021, 143] on div "Location * [GEOGRAPHIC_DATA] - [GEOGRAPHIC_DATA] [GEOGRAPHIC_DATA] - [GEOGRAPHI…" at bounding box center [1035, 224] width 671 height 221
click at [1031, 118] on div "RH - [GEOGRAPHIC_DATA]" at bounding box center [1175, 120] width 377 height 14
type input "Red Hat, KK"
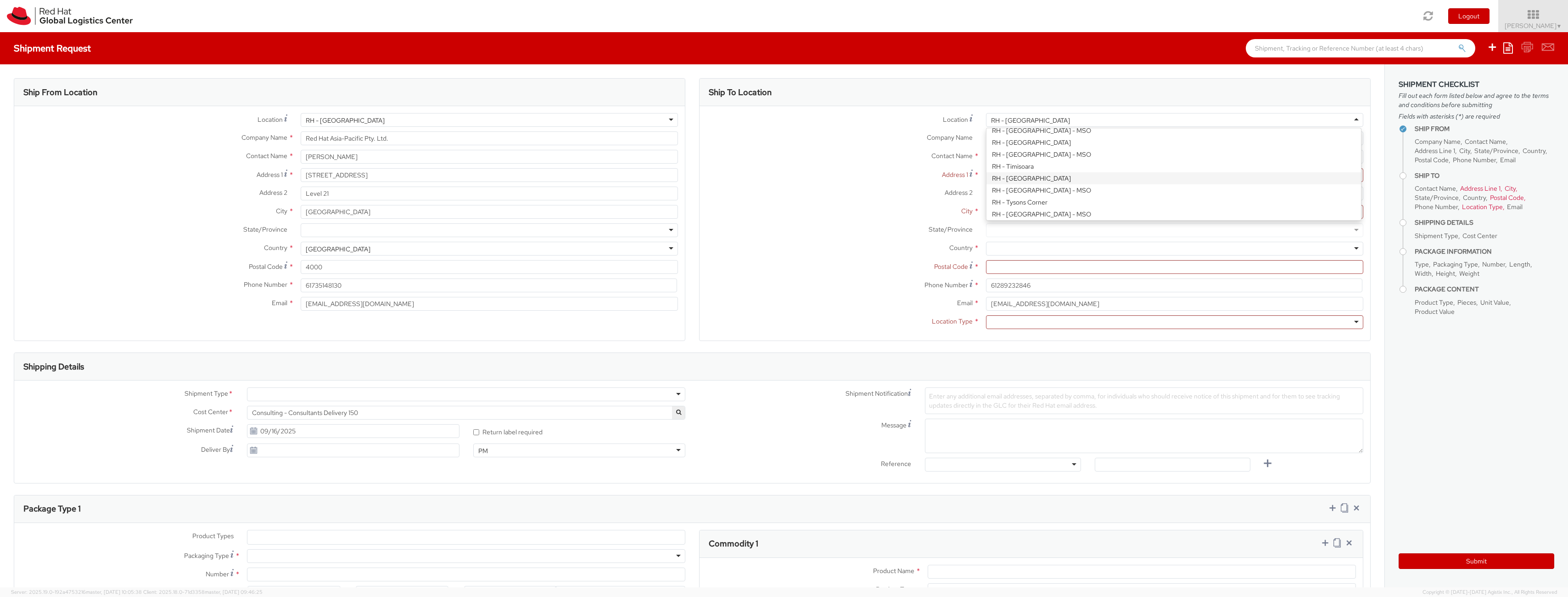
type input "Ebisu Neonate 8F"
type input "1-18 Ebisu 4-chome [GEOGRAPHIC_DATA]"
type input "[GEOGRAPHIC_DATA]"
type input "150-0013"
type input "813 5798 8500"
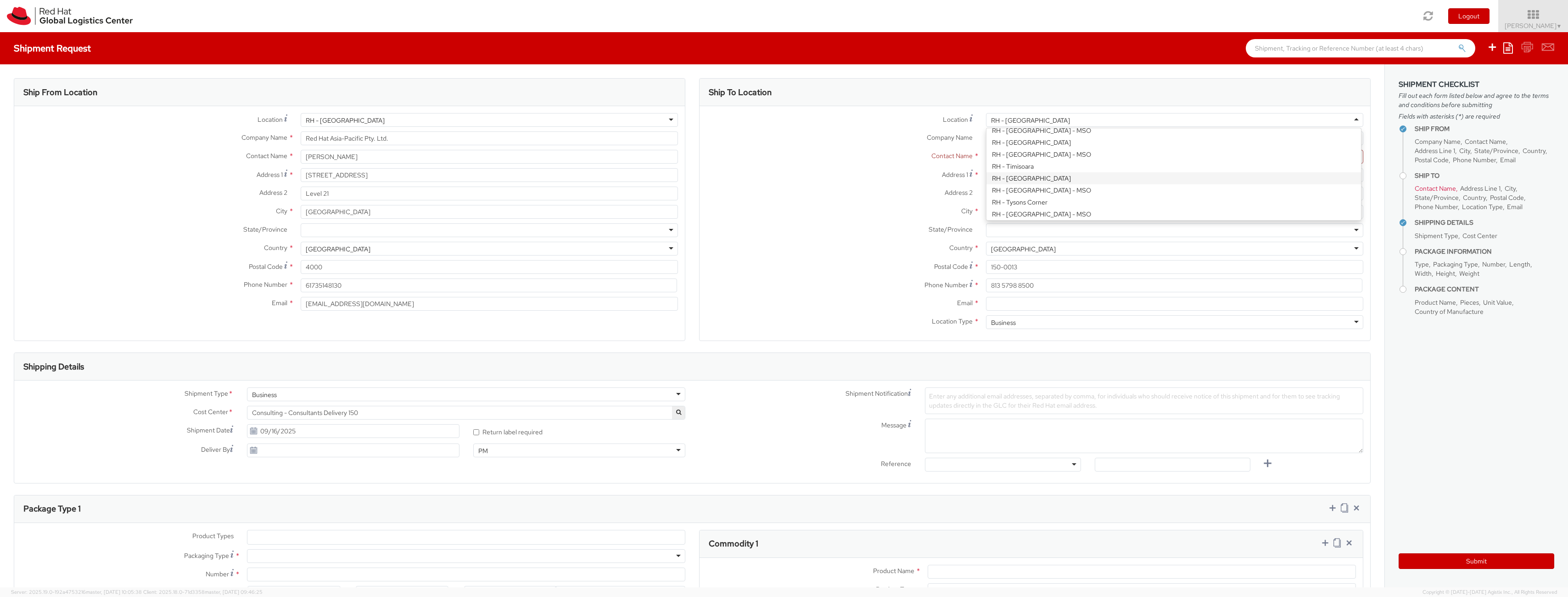
click at [1026, 124] on div "RH - [GEOGRAPHIC_DATA]" at bounding box center [1175, 120] width 377 height 14
type input "Red Hat Asia-Pacific Pty Ltd"
type input "Level [STREET_ADDRESS][PERSON_NAME]"
type input "[GEOGRAPHIC_DATA]"
type input "2060"
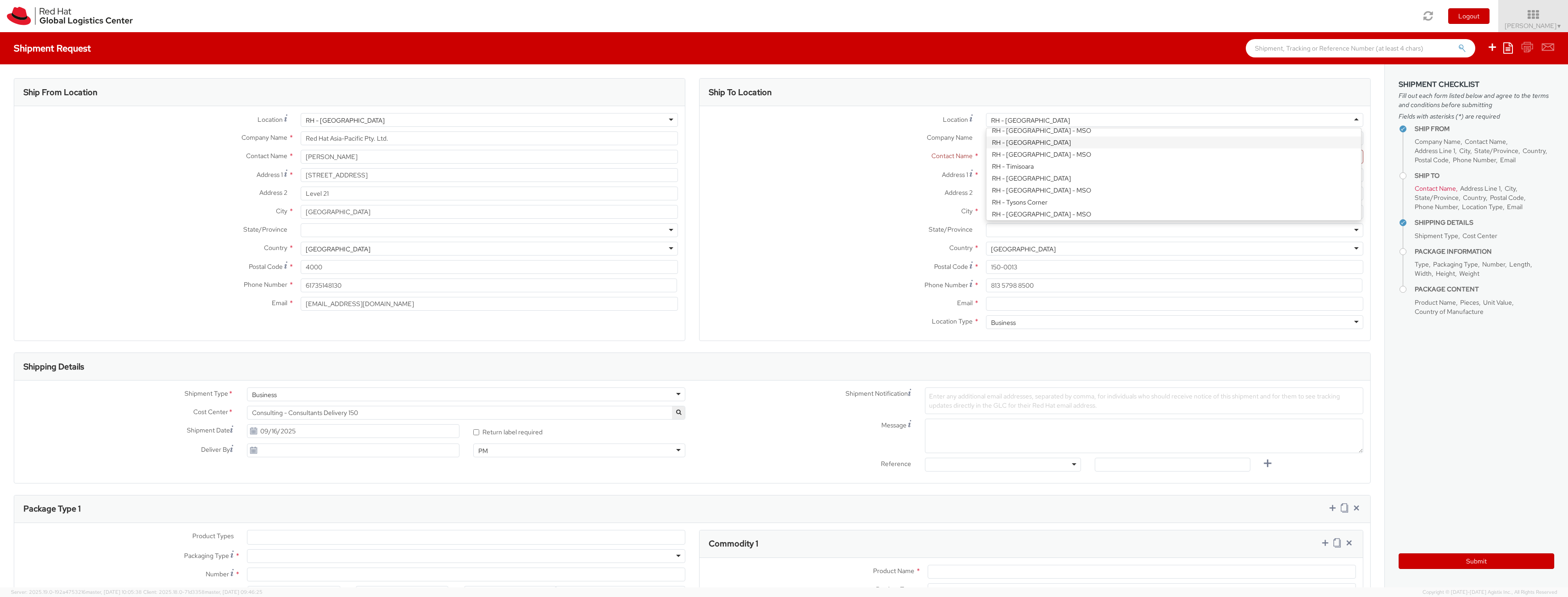
type input "[PHONE_NUMBER]"
drag, startPoint x: 1033, startPoint y: 159, endPoint x: 1046, endPoint y: 157, distance: 13.2
click at [1034, 158] on input "text" at bounding box center [1175, 157] width 377 height 14
type input "[PERSON_NAME]"
click at [791, 175] on label "Address 1 *" at bounding box center [839, 174] width 279 height 12
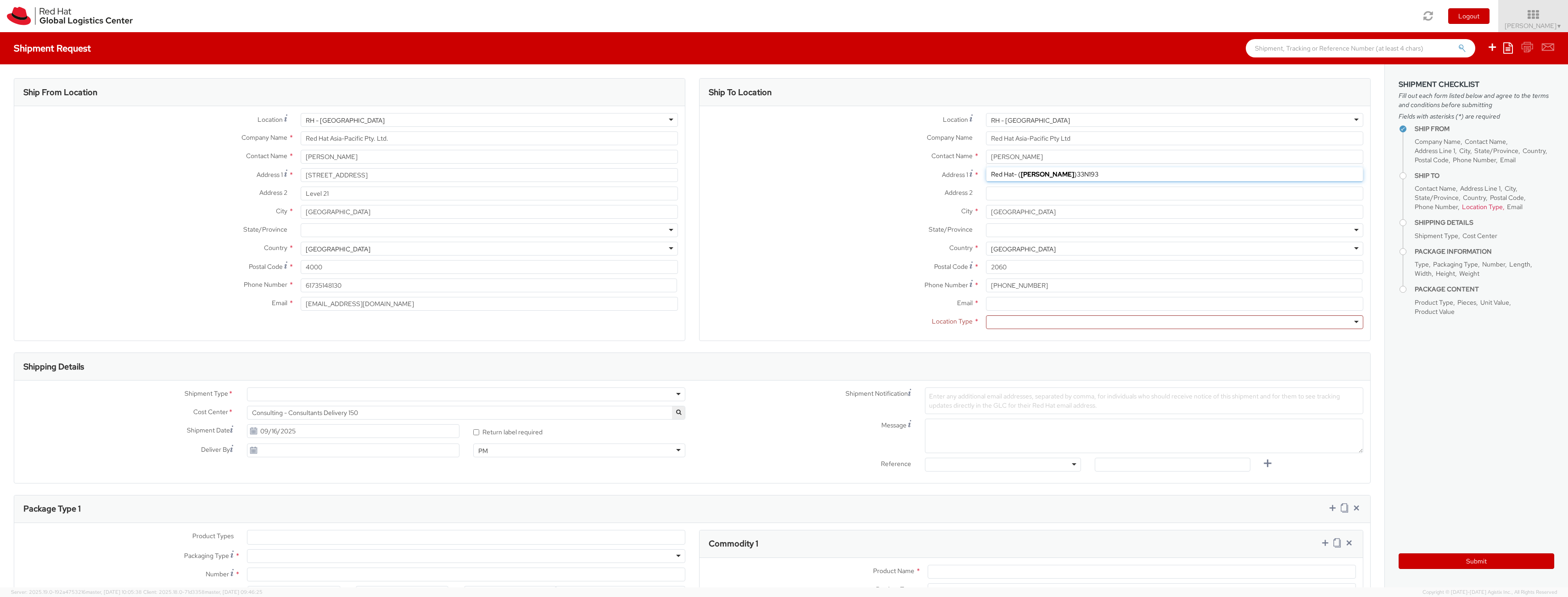
click at [986, 175] on input "Level [STREET_ADDRESS][PERSON_NAME]" at bounding box center [1175, 175] width 377 height 14
click at [1026, 196] on input "Address 2 *" at bounding box center [1175, 193] width 377 height 14
click at [999, 322] on div at bounding box center [1175, 322] width 377 height 14
click at [1021, 306] on input "Email *" at bounding box center [1175, 303] width 377 height 14
click at [1016, 306] on input "Email *" at bounding box center [1175, 303] width 377 height 14
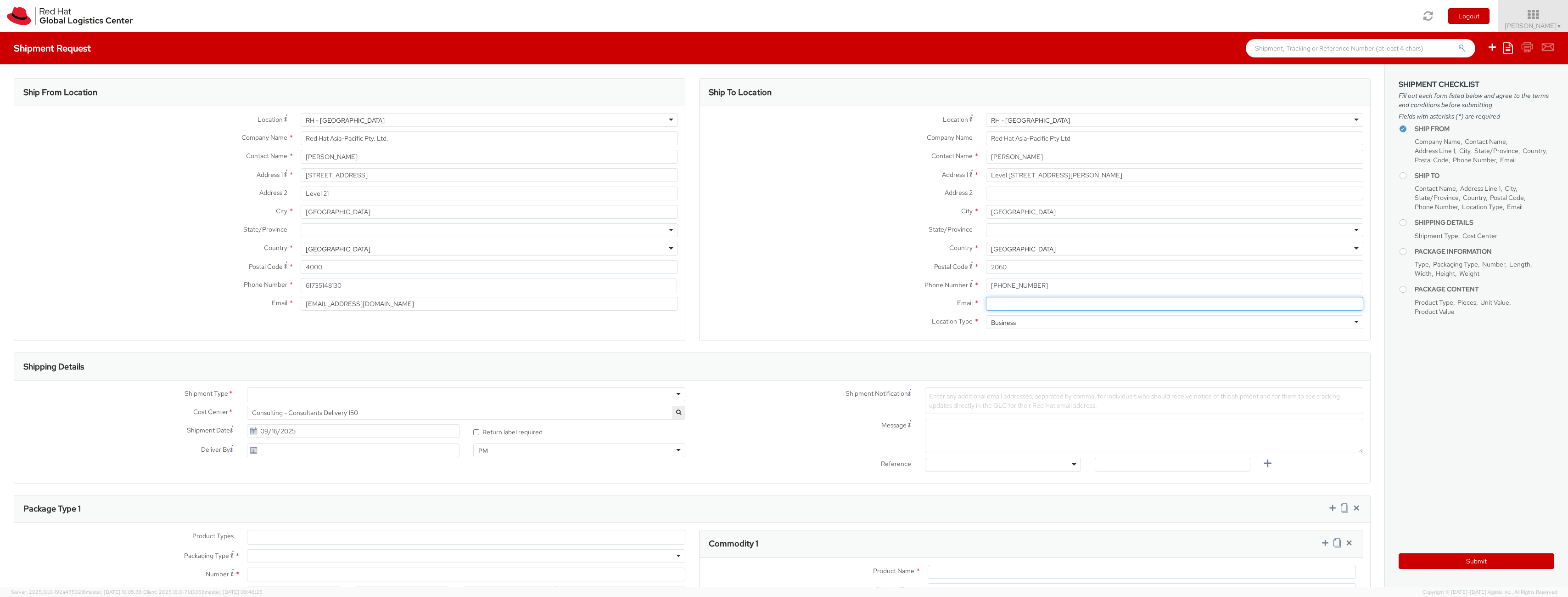
click at [1017, 302] on input "Email *" at bounding box center [1175, 303] width 377 height 14
type input "[EMAIL_ADDRESS][DOMAIN_NAME]"
click at [1052, 228] on div at bounding box center [1175, 230] width 377 height 14
click at [1027, 273] on input "Postal Code *" at bounding box center [1175, 267] width 377 height 14
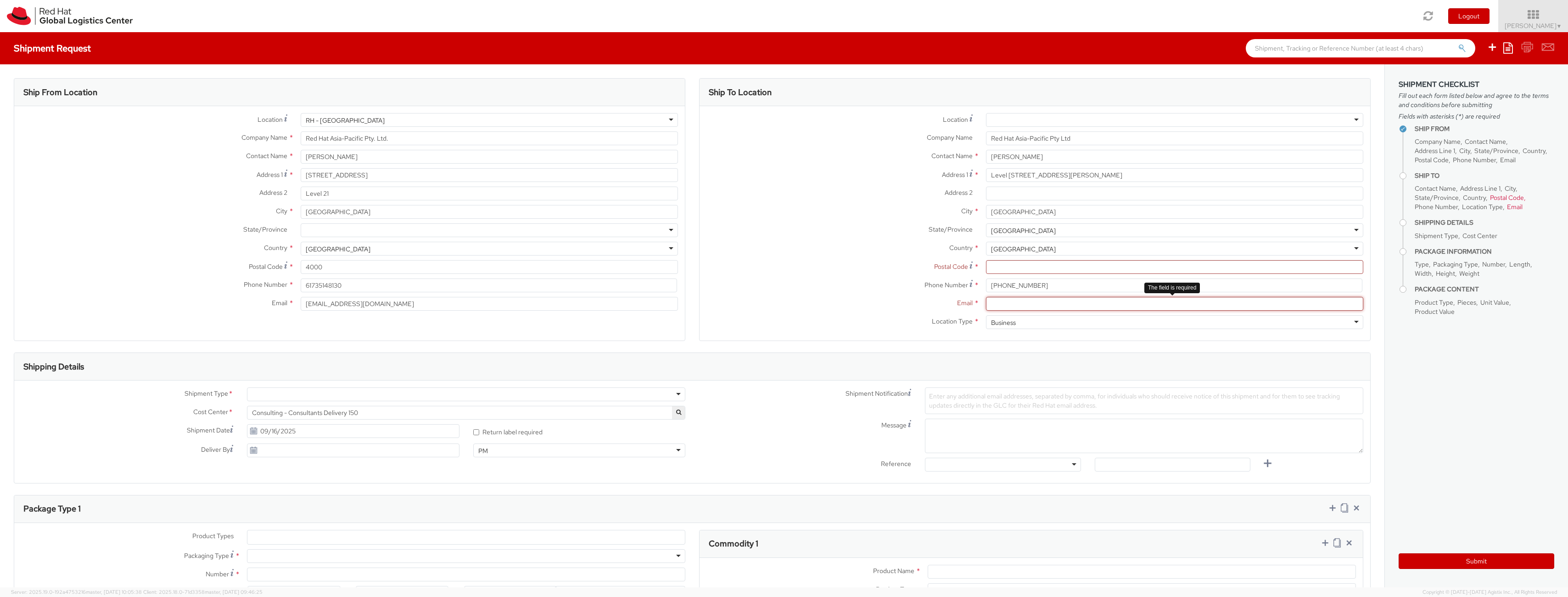
click at [1010, 306] on input "Email *" at bounding box center [1175, 303] width 377 height 14
type input "aaur"
click at [1035, 122] on div at bounding box center [1175, 120] width 377 height 14
type input "2060"
click at [1001, 301] on input "aaur" at bounding box center [1175, 303] width 377 height 14
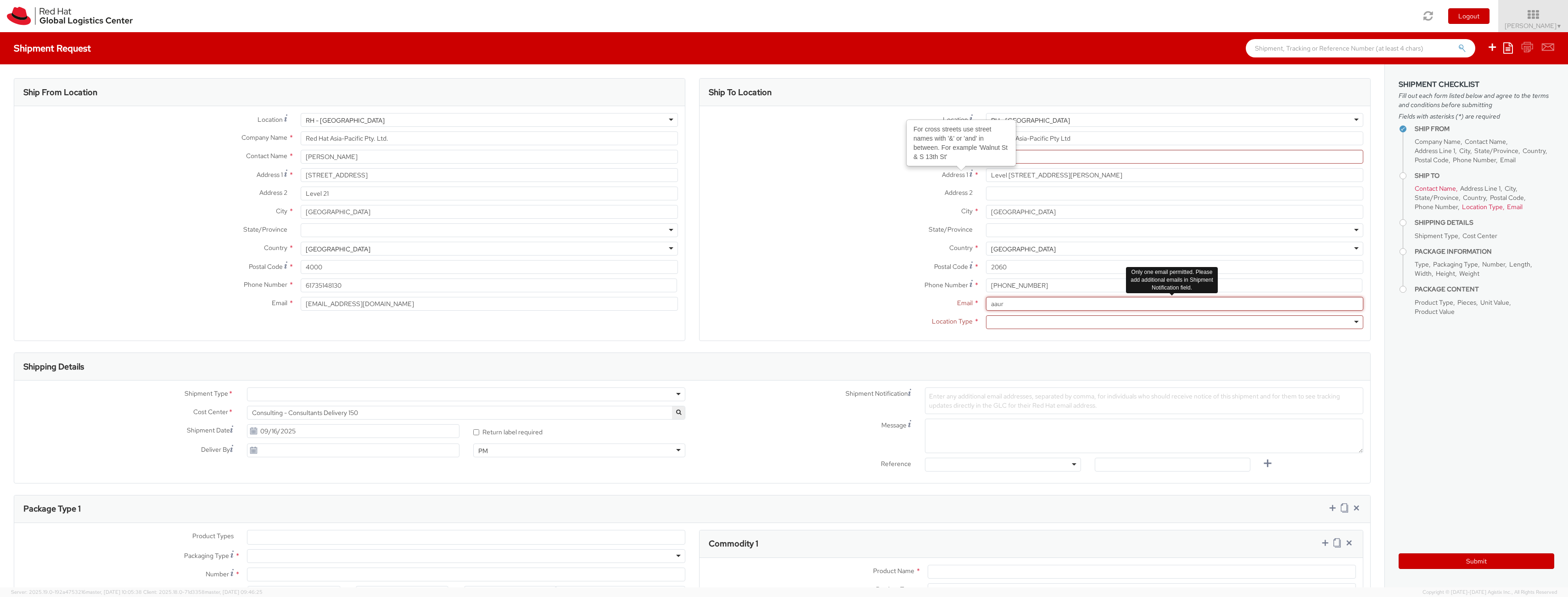
click at [1001, 301] on input "aaur" at bounding box center [1175, 303] width 377 height 14
click at [1006, 164] on div "Contact Name * [PERSON_NAME] Red Hat - ( [PERSON_NAME] ) 33N193 The field is re…" at bounding box center [1035, 159] width 671 height 18
click at [1012, 159] on input "text" at bounding box center [1175, 157] width 377 height 14
type input "a"
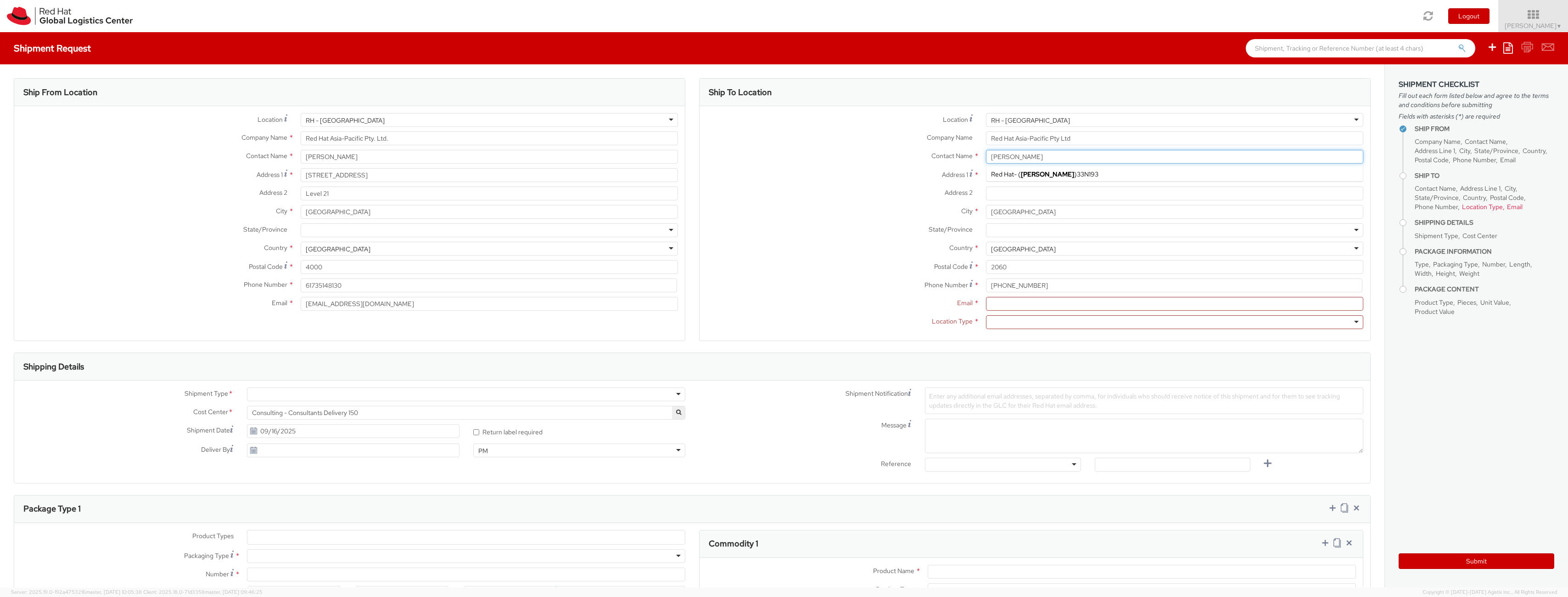
type input "[PERSON_NAME]"
click at [831, 224] on label "State/Province *" at bounding box center [839, 229] width 279 height 12
click at [1000, 305] on input "Email *" at bounding box center [1175, 303] width 377 height 14
type input "[EMAIL_ADDRESS][DOMAIN_NAME]"
click at [998, 323] on div at bounding box center [1175, 322] width 377 height 14
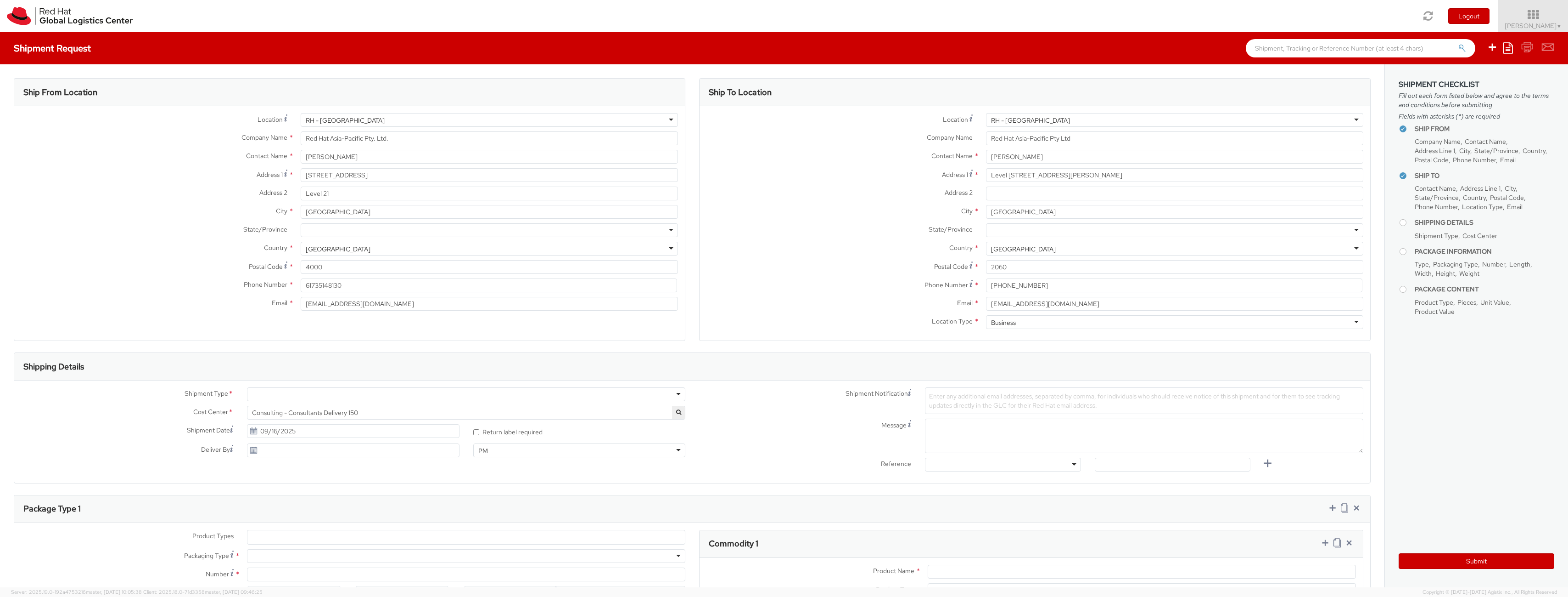
click at [128, 208] on label "City *" at bounding box center [153, 211] width 279 height 12
click at [301, 208] on input "[GEOGRAPHIC_DATA]" at bounding box center [489, 211] width 377 height 14
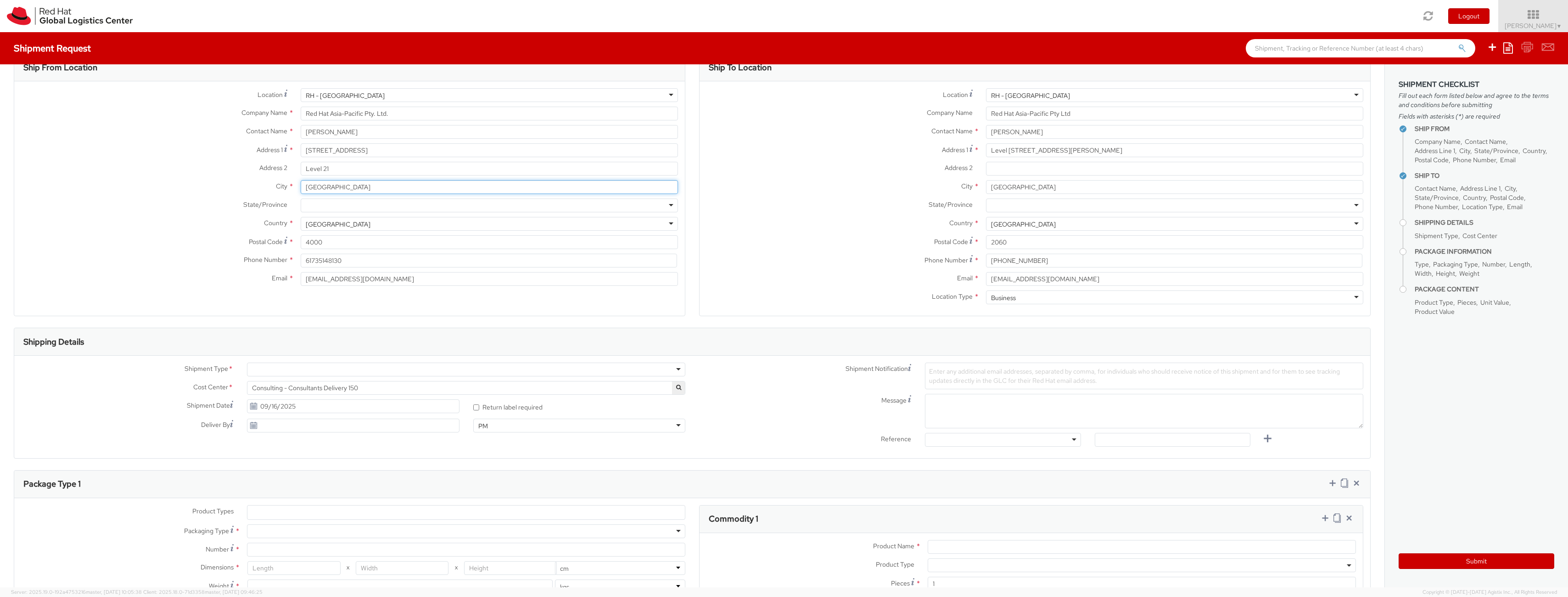
scroll to position [165, 0]
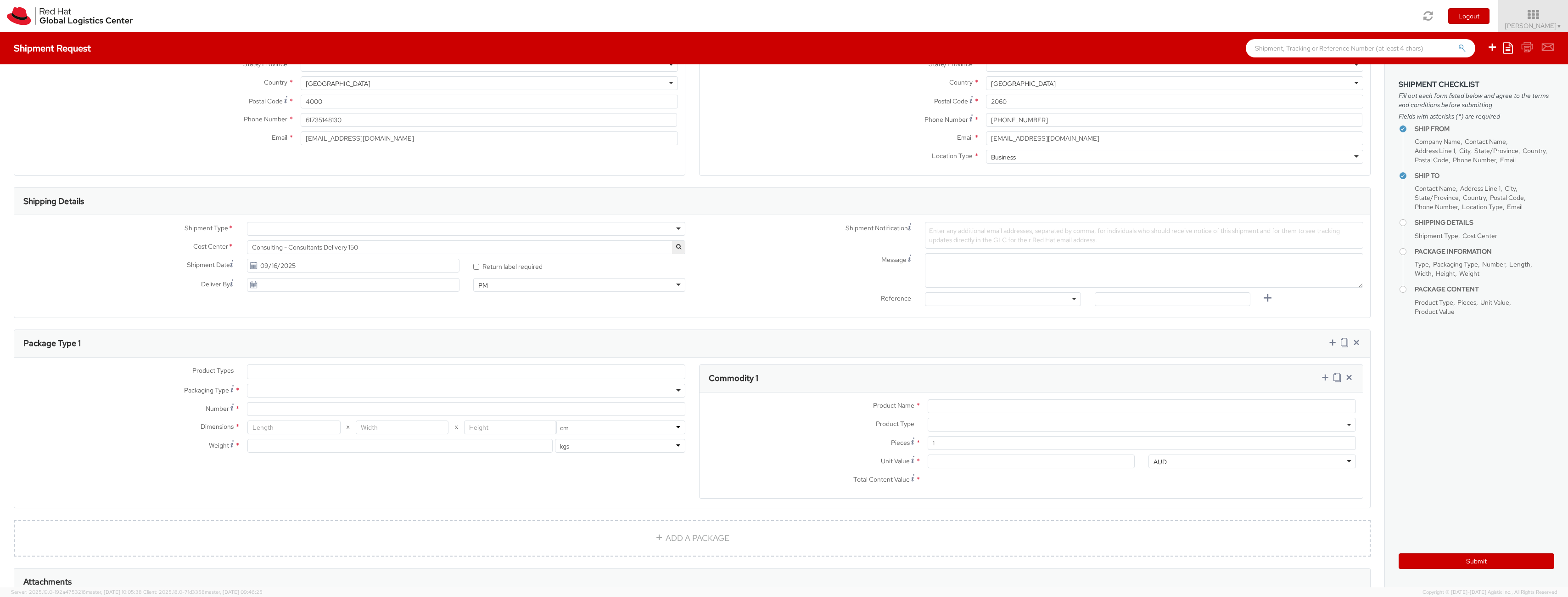
click at [310, 231] on div at bounding box center [466, 228] width 438 height 14
click at [1056, 233] on span "Enter any additional email addresses, separated by comma, for individuals who s…" at bounding box center [1134, 235] width 411 height 18
click at [509, 269] on label "* Return label required" at bounding box center [508, 266] width 71 height 10
click at [479, 269] on input "* Return label required" at bounding box center [476, 267] width 6 height 6
checkbox input "true"
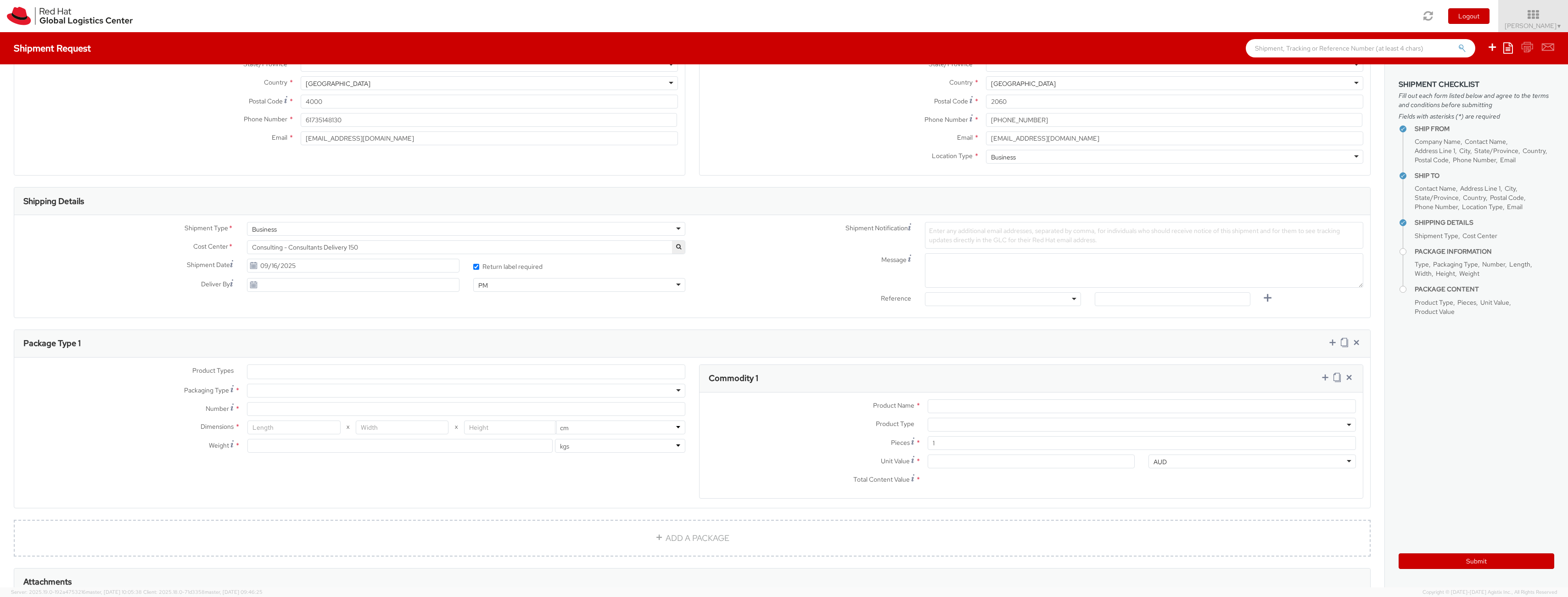
click at [322, 292] on div "Deliver By" at bounding box center [240, 287] width 452 height 18
click at [269, 261] on input "09/16/2025" at bounding box center [353, 266] width 212 height 14
click at [326, 341] on td "18" at bounding box center [326, 337] width 16 height 14
type input "[DATE]"
click at [344, 287] on input "09/16/2025" at bounding box center [353, 284] width 212 height 14
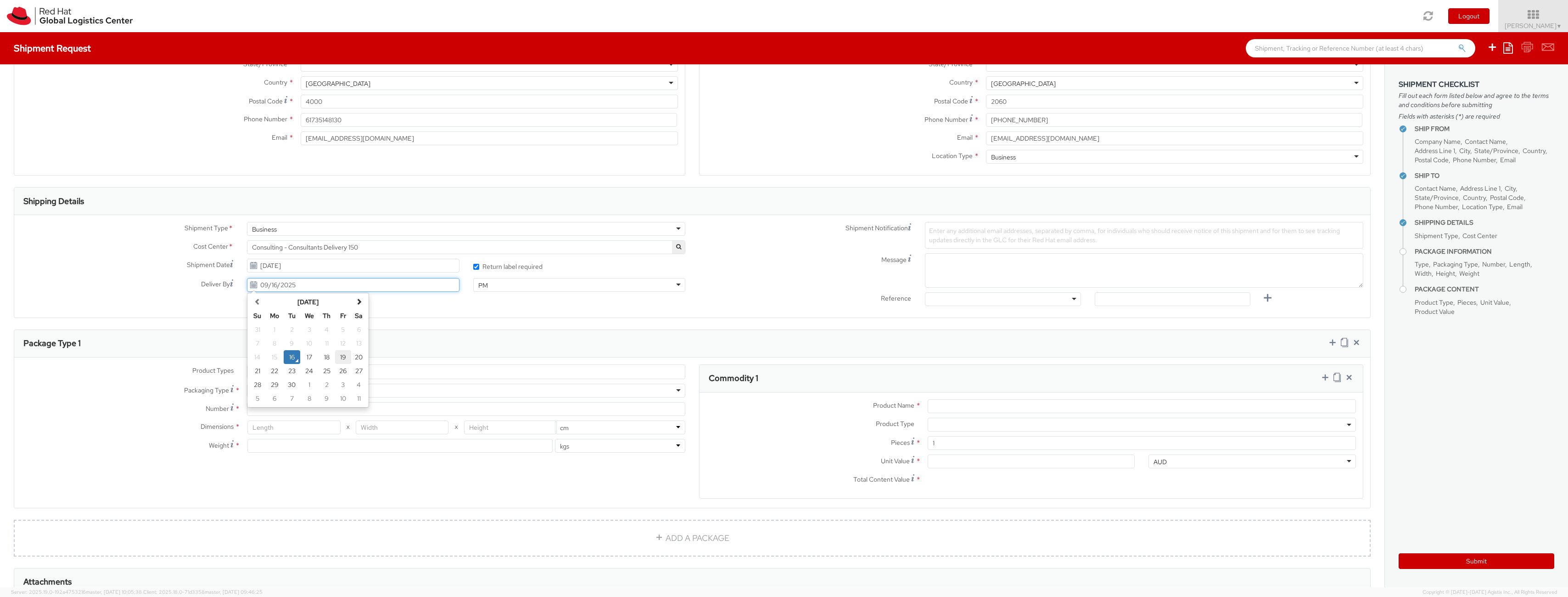
click at [339, 356] on td "19" at bounding box center [343, 357] width 16 height 14
type input "[DATE]"
click at [305, 266] on input "[DATE]" at bounding box center [353, 266] width 212 height 14
click at [341, 336] on td "19" at bounding box center [343, 337] width 16 height 14
type input "[DATE]"
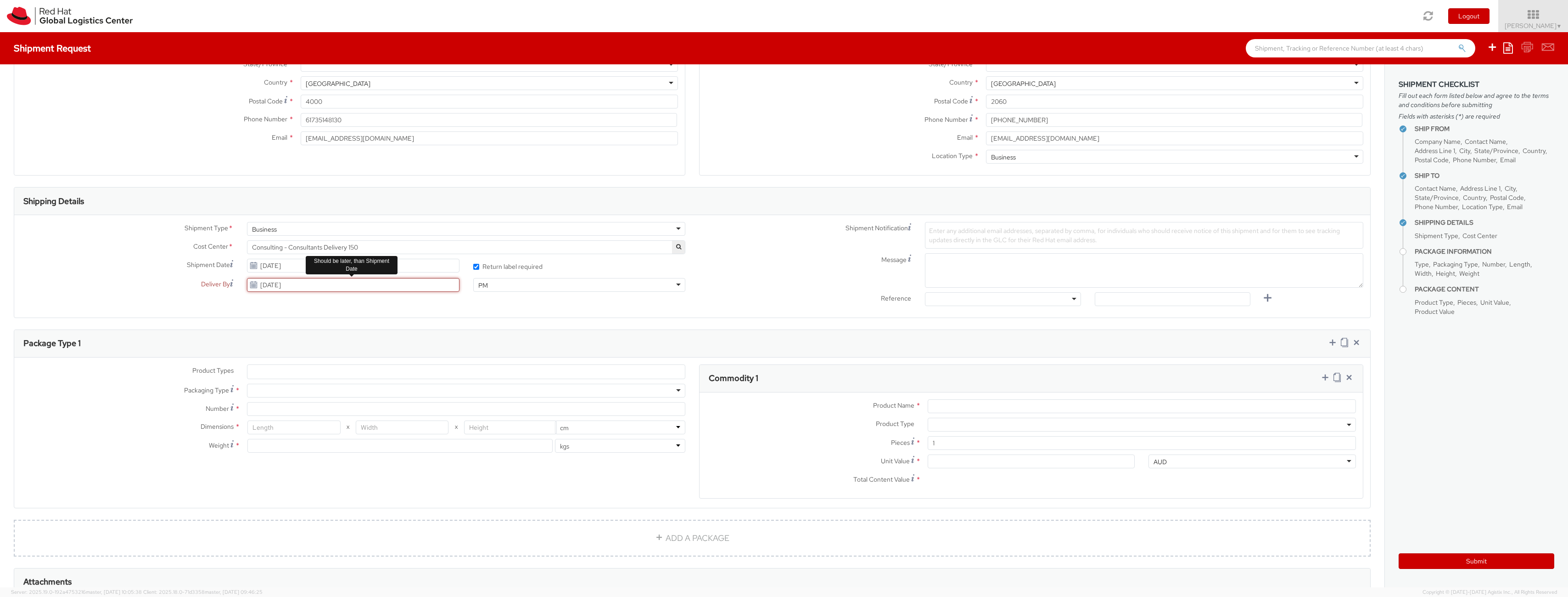
click at [318, 286] on input "[DATE]" at bounding box center [353, 284] width 212 height 14
click at [272, 371] on td "22" at bounding box center [275, 370] width 18 height 14
type input "[DATE]"
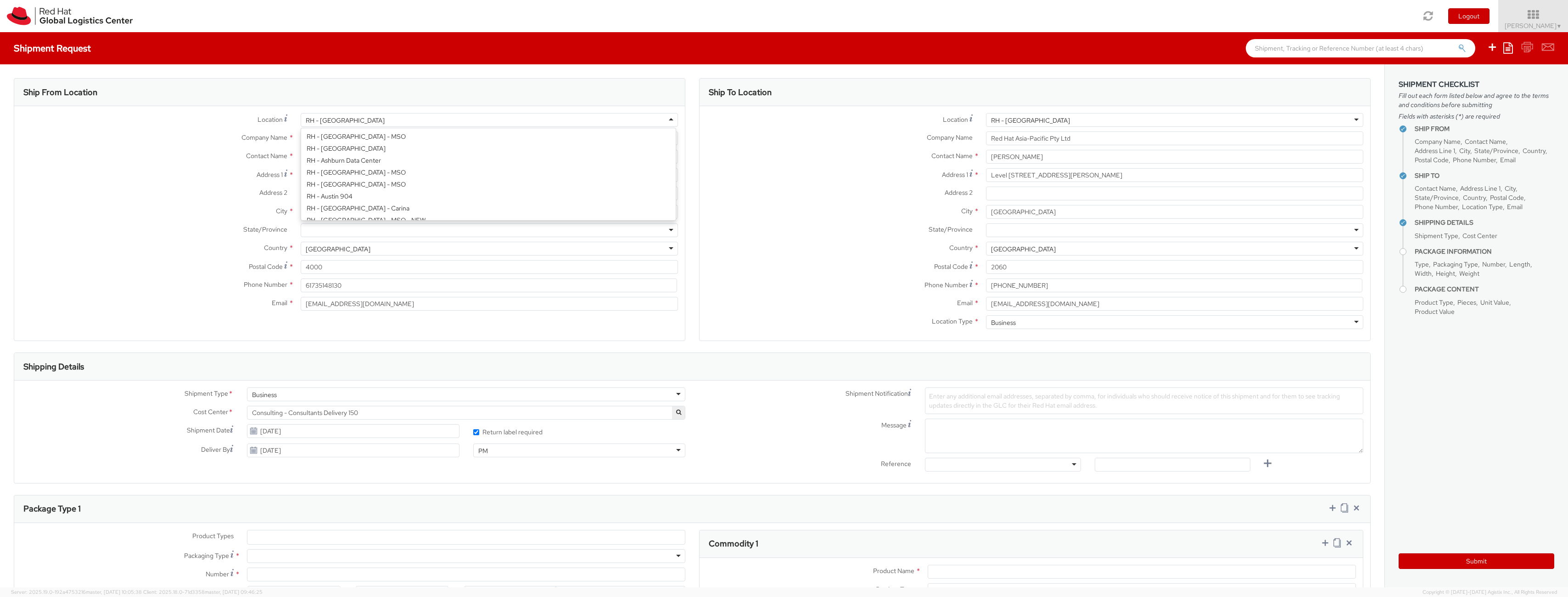
scroll to position [166, 0]
click at [376, 119] on div "RH - [GEOGRAPHIC_DATA]" at bounding box center [489, 120] width 377 height 14
click at [394, 101] on div "Ship From Location" at bounding box center [349, 92] width 671 height 27
click at [427, 142] on input "Red Hat Asia-Pacific Pty. Ltd." at bounding box center [489, 138] width 377 height 14
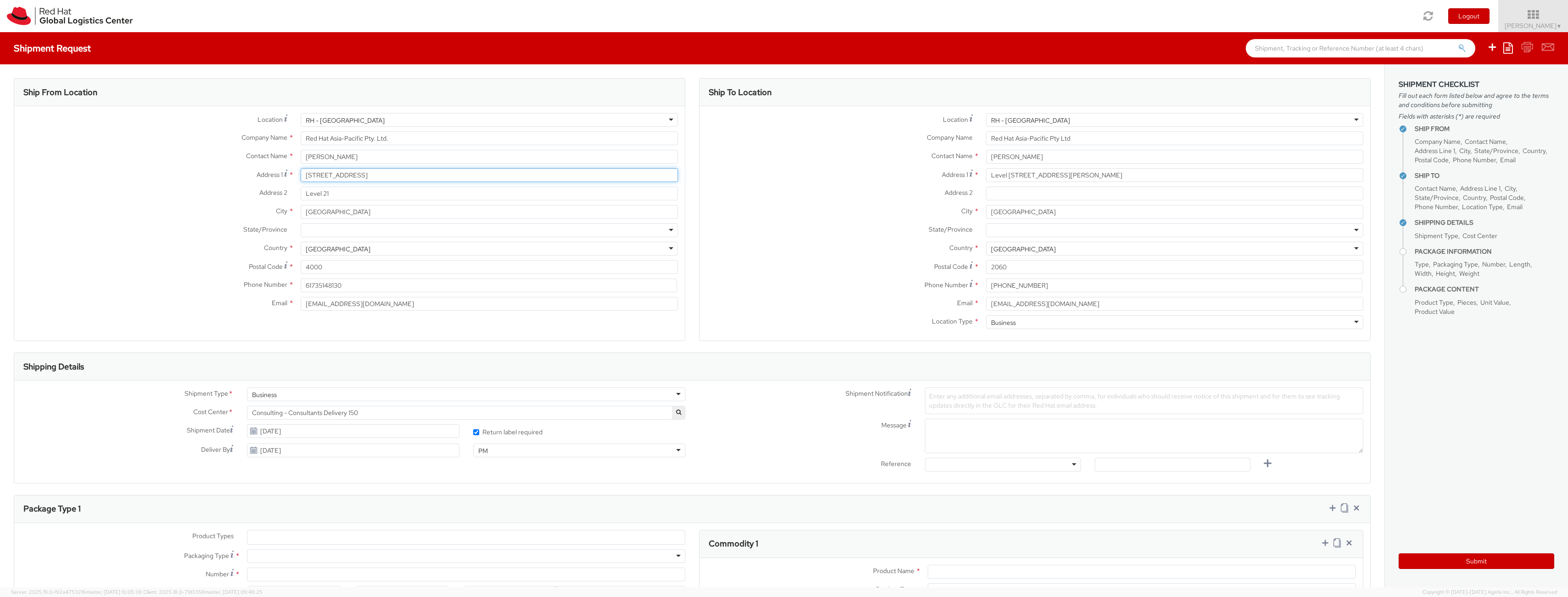
click at [402, 171] on input "[STREET_ADDRESS]" at bounding box center [489, 175] width 377 height 14
click at [400, 177] on input "[STREET_ADDRESS]" at bounding box center [489, 175] width 377 height 14
drag, startPoint x: 391, startPoint y: 177, endPoint x: 218, endPoint y: 153, distance: 174.7
click at [215, 151] on div "Location * [GEOGRAPHIC_DATA] - [GEOGRAPHIC_DATA] [GEOGRAPHIC_DATA] - [GEOGRAPHI…" at bounding box center [349, 214] width 671 height 202
type input "5"
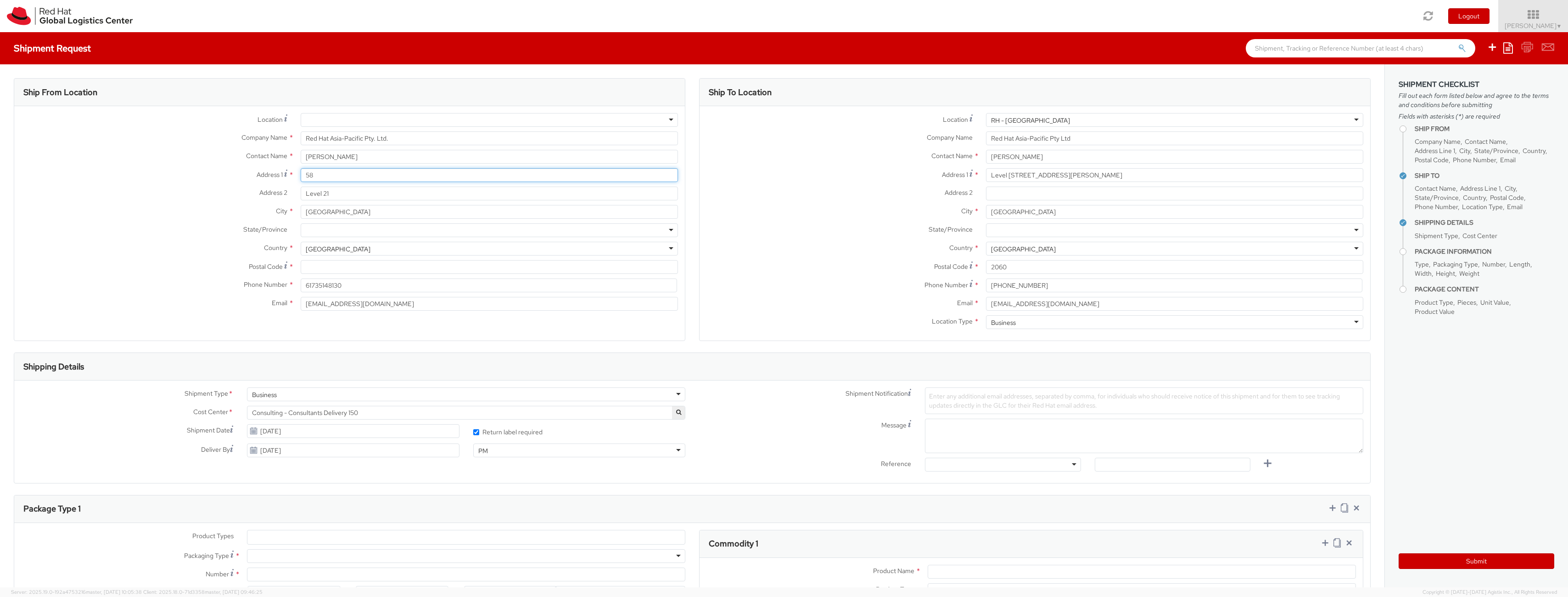
type input "[STREET_ADDRESS][PERSON_NAME]"
type input "[PERSON_NAME] Hills"
type input "4055"
type input "0437409848"
type input "[EMAIL_ADDRESS][DOMAIN_NAME]"
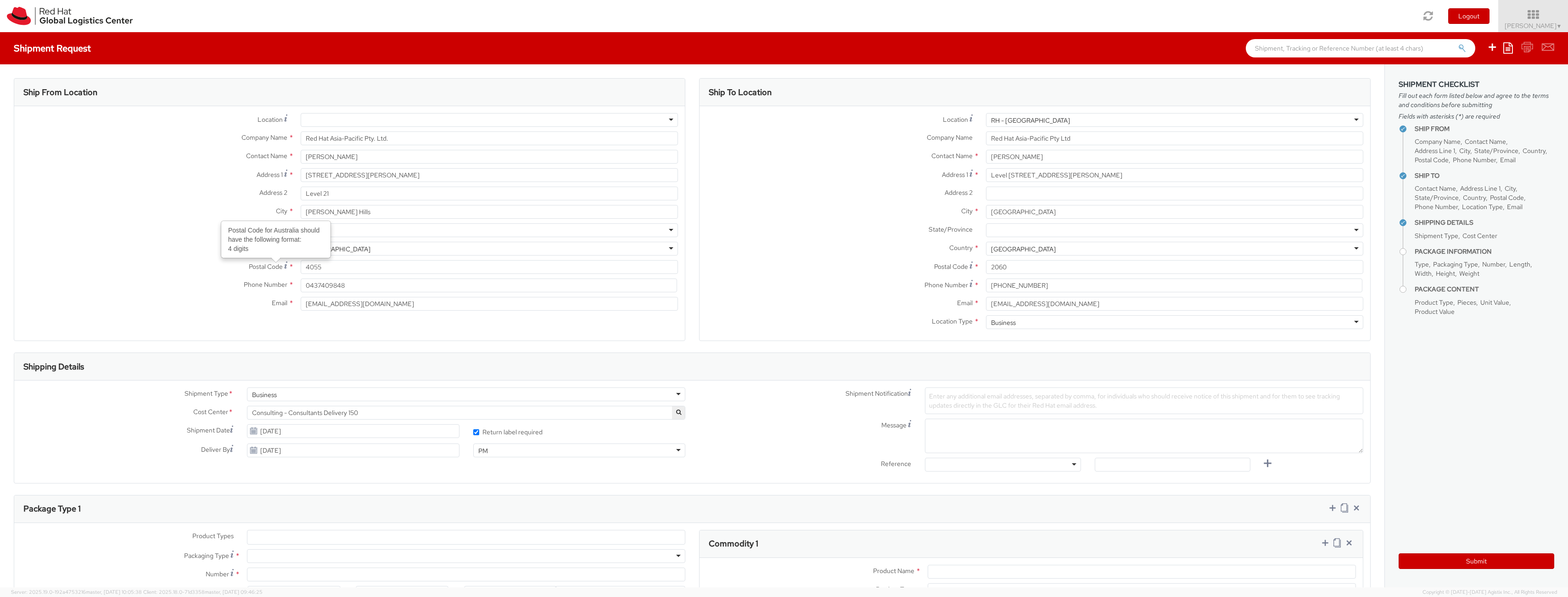
click at [324, 229] on div "Postal Code for Australia should have the following format: 4 digits" at bounding box center [276, 239] width 108 height 36
click at [324, 260] on input "4055" at bounding box center [489, 267] width 377 height 14
click at [345, 228] on div at bounding box center [489, 230] width 377 height 14
type input "QLD"
click at [27, 224] on label "State/Province *" at bounding box center [153, 229] width 279 height 12
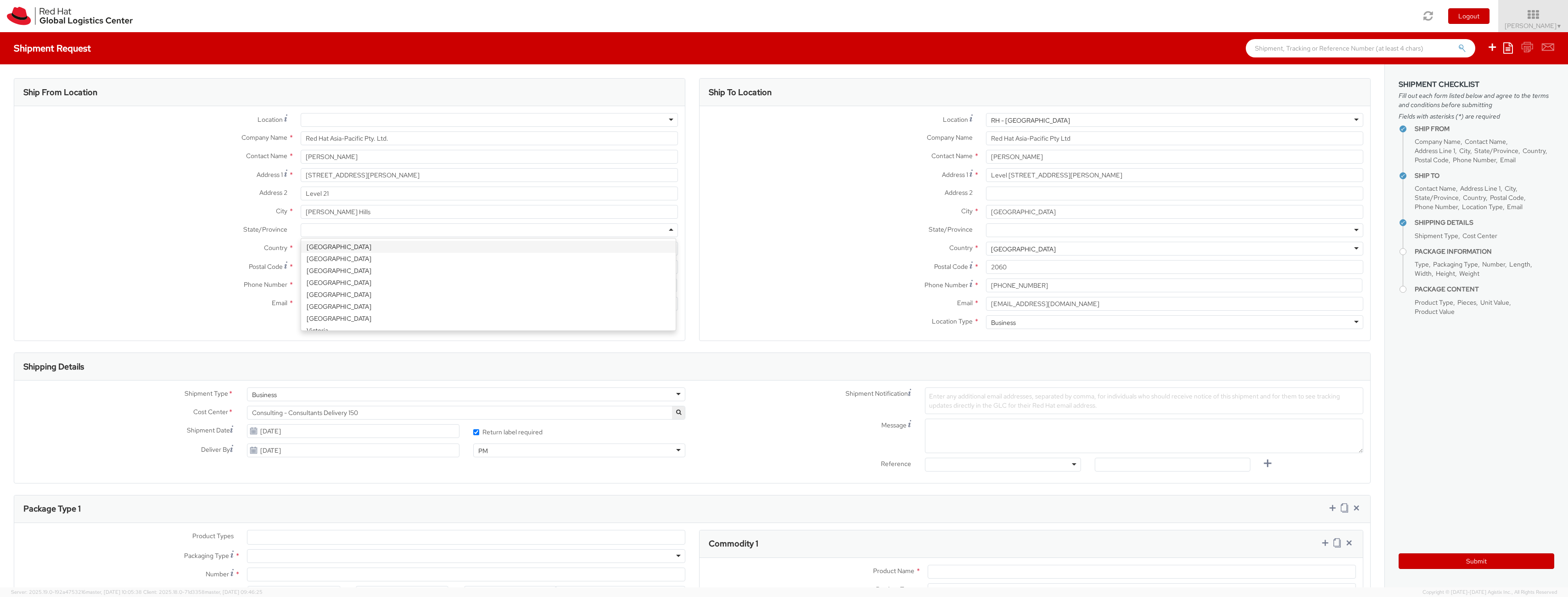
click at [328, 231] on div at bounding box center [489, 230] width 377 height 14
click at [117, 238] on div "State/Province * [GEOGRAPHIC_DATA] [GEOGRAPHIC_DATA] [GEOGRAPHIC_DATA] [GEOGRAP…" at bounding box center [349, 232] width 671 height 18
click at [110, 216] on label "City *" at bounding box center [153, 211] width 279 height 12
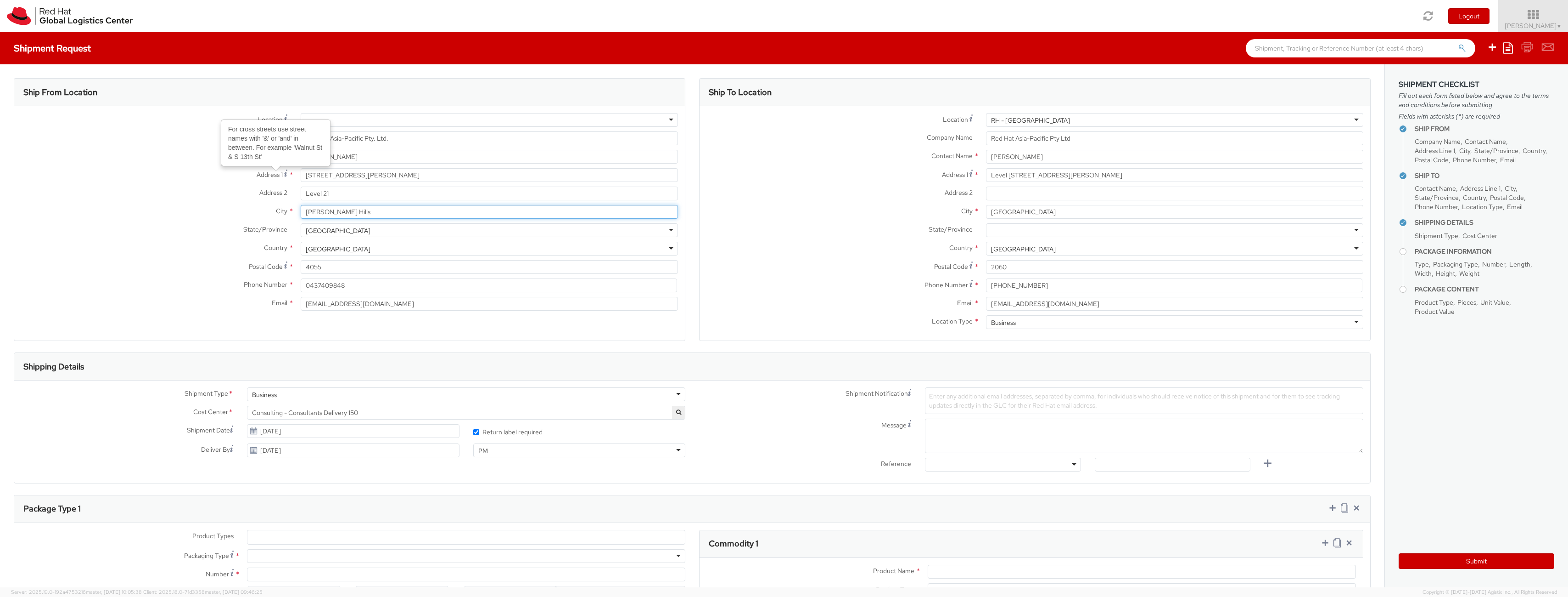
click at [301, 216] on input "[PERSON_NAME] Hills" at bounding box center [489, 211] width 377 height 14
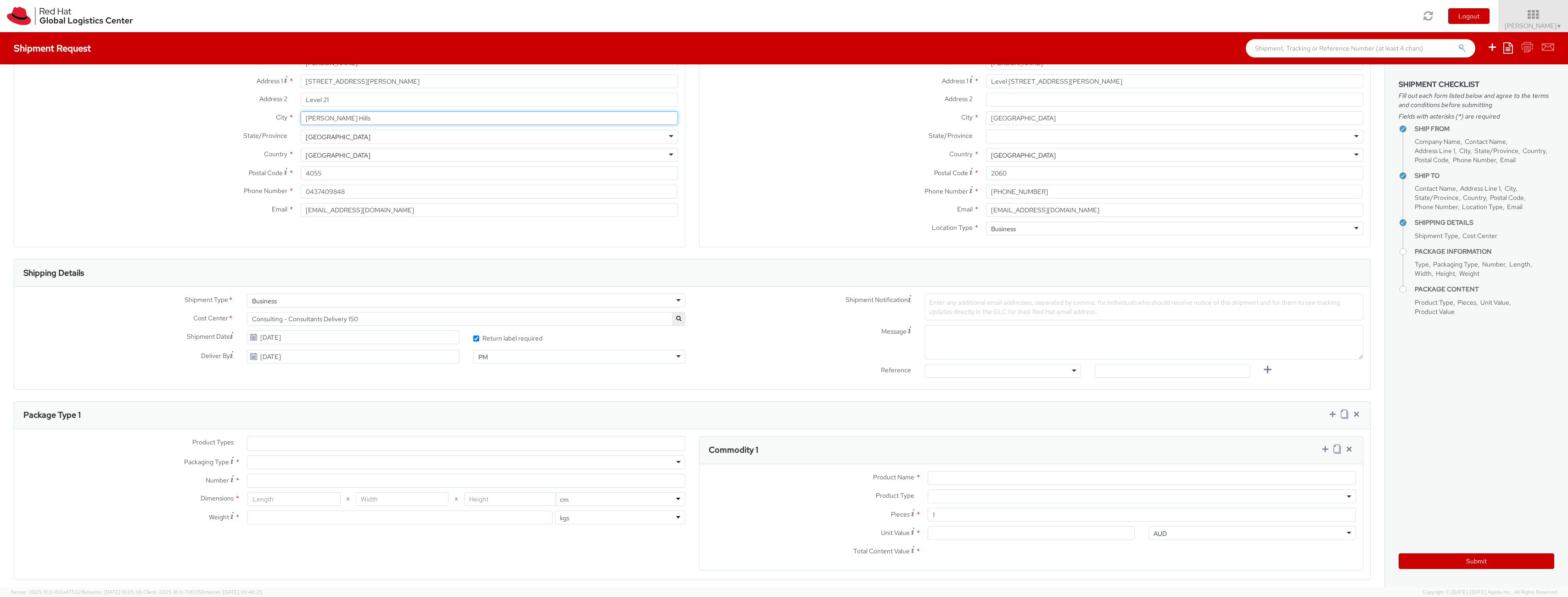
scroll to position [165, 0]
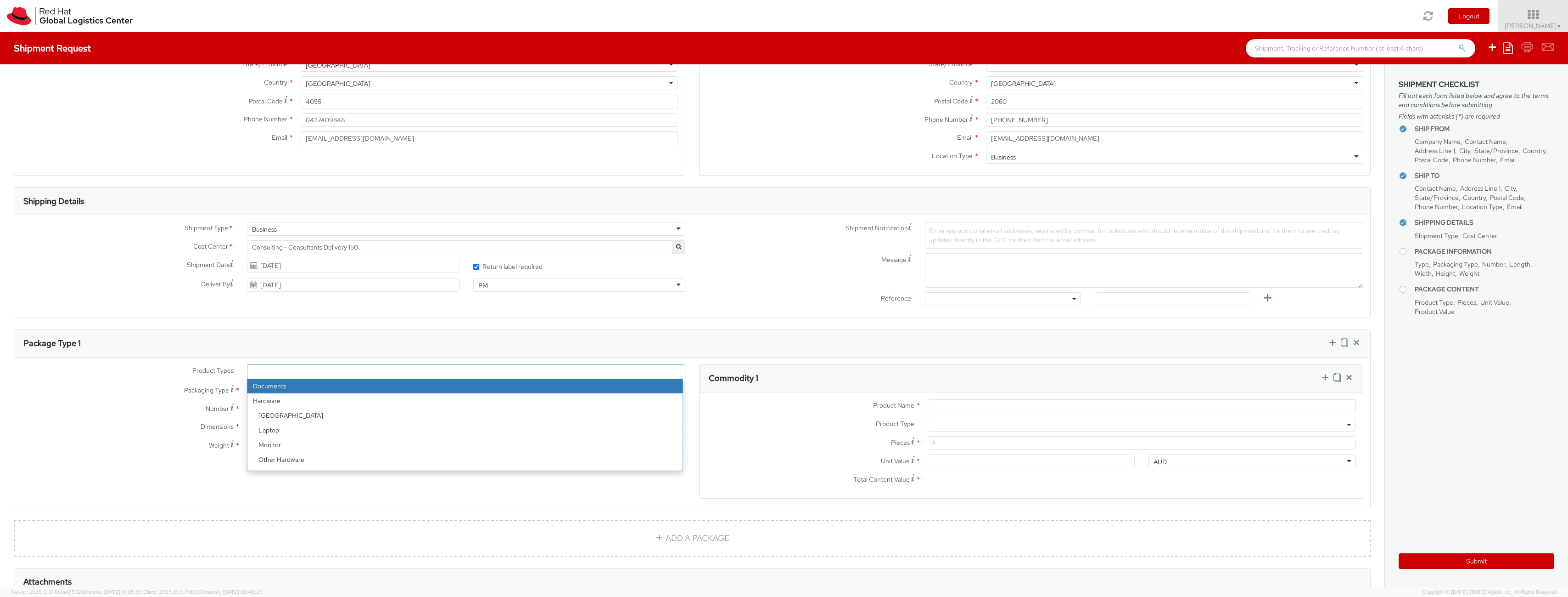
click at [317, 376] on ul at bounding box center [466, 372] width 438 height 14
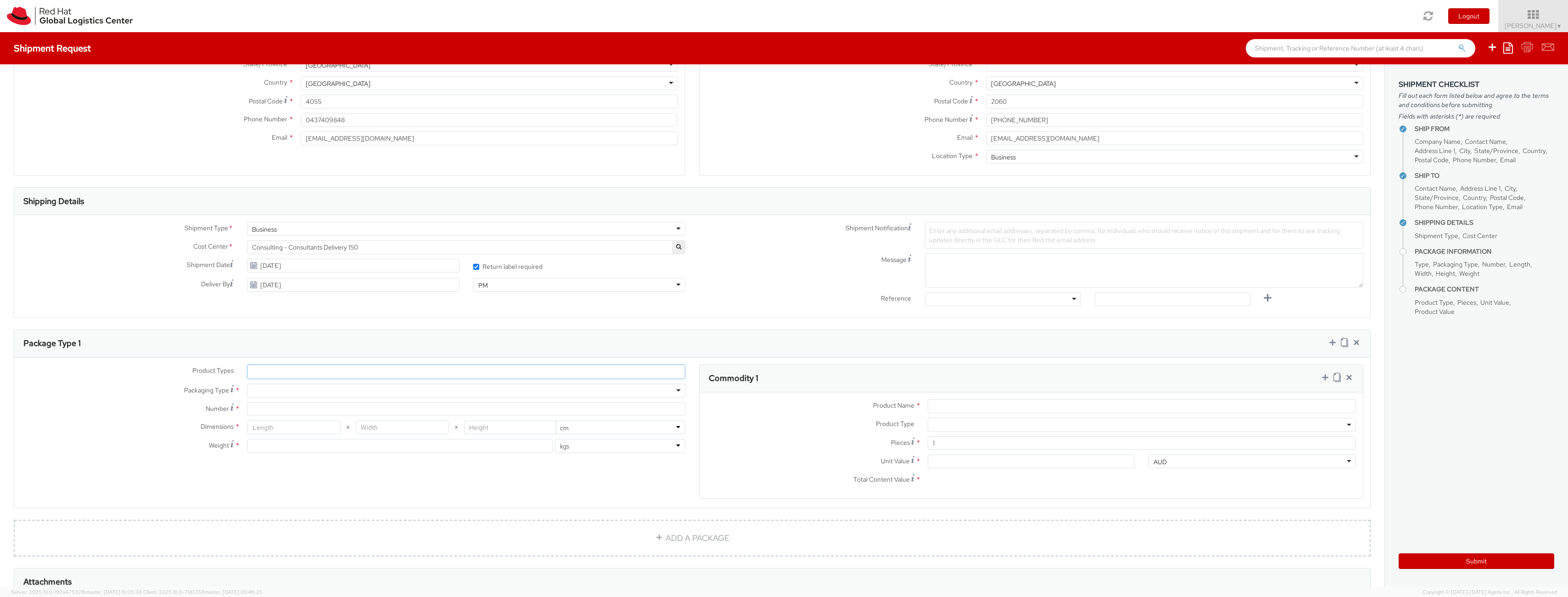
drag, startPoint x: 318, startPoint y: 373, endPoint x: 311, endPoint y: 375, distance: 7.3
click at [317, 373] on ul at bounding box center [466, 372] width 438 height 14
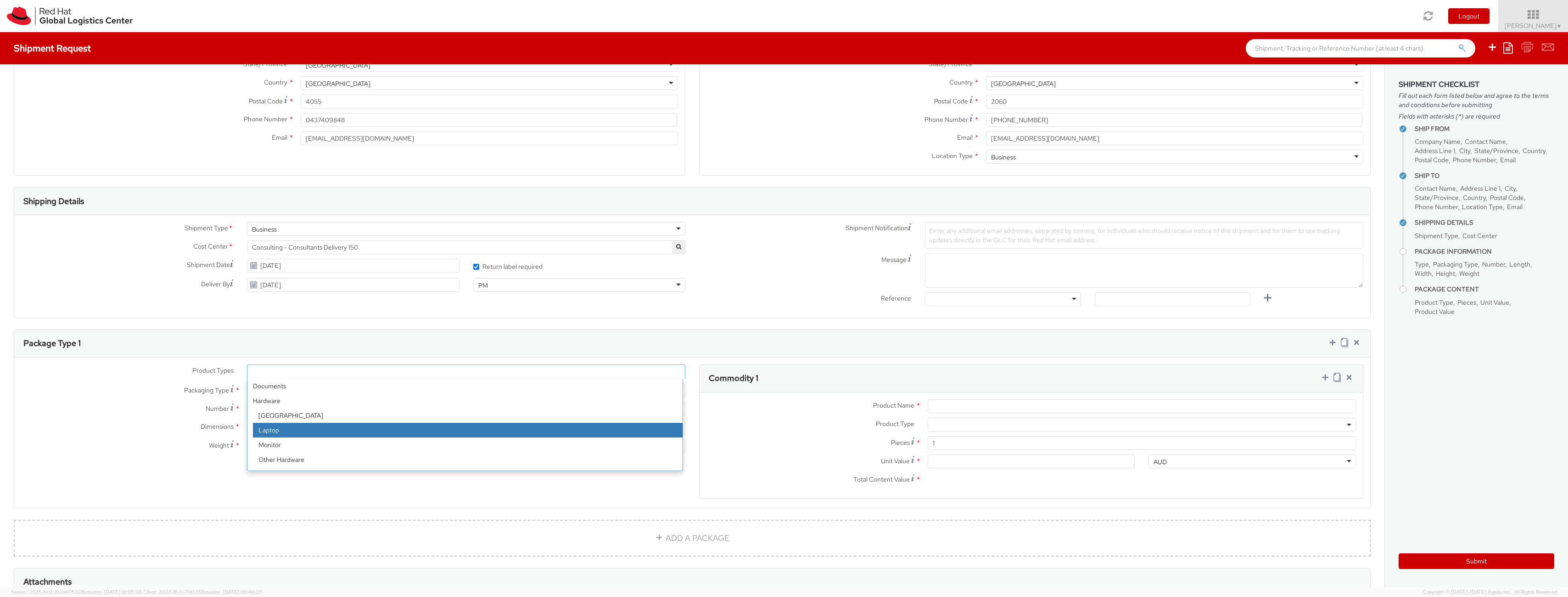
select select "LAPTOP"
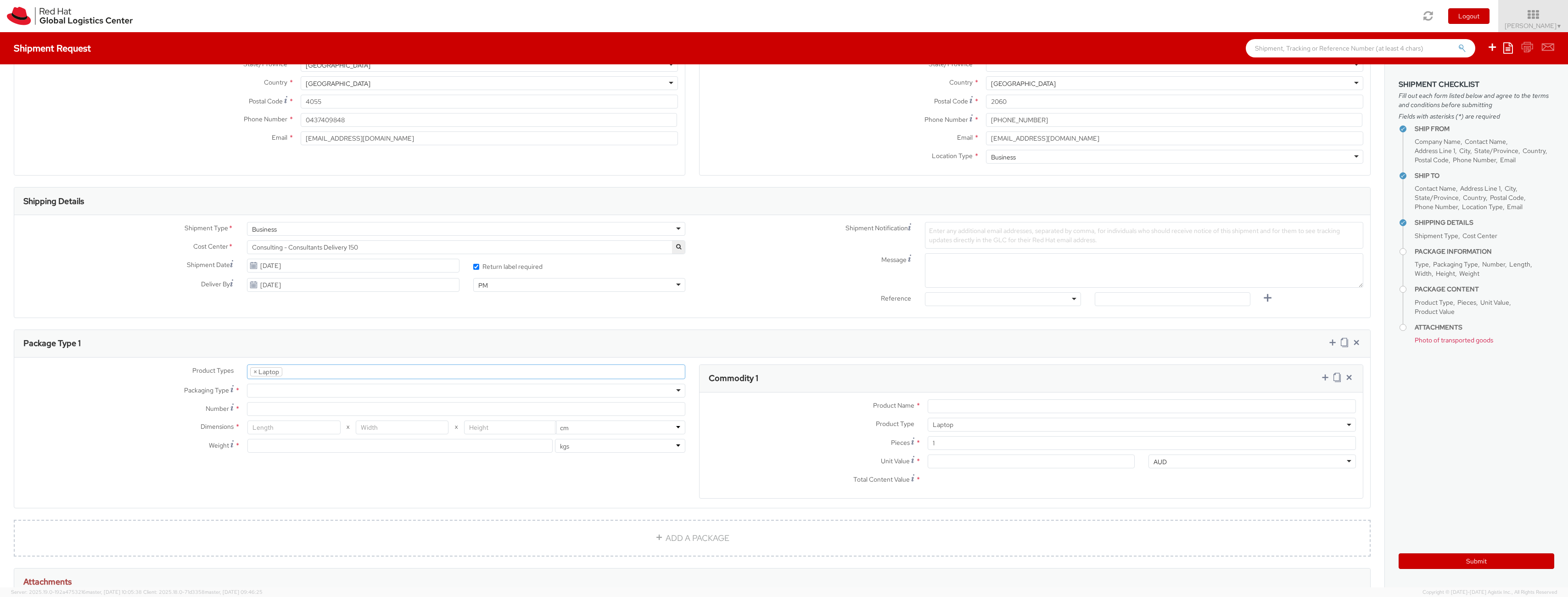
scroll to position [26, 0]
click at [296, 397] on div at bounding box center [466, 390] width 438 height 14
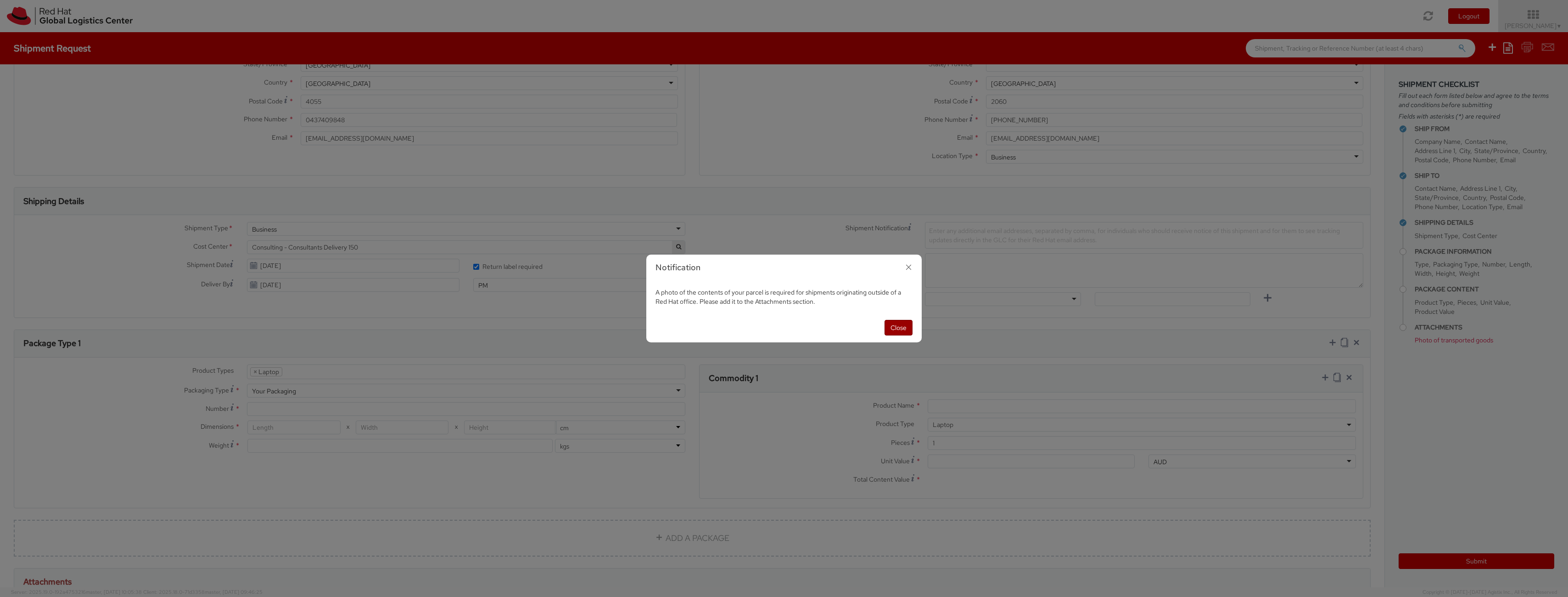
click at [901, 328] on button "Close" at bounding box center [898, 328] width 28 height 16
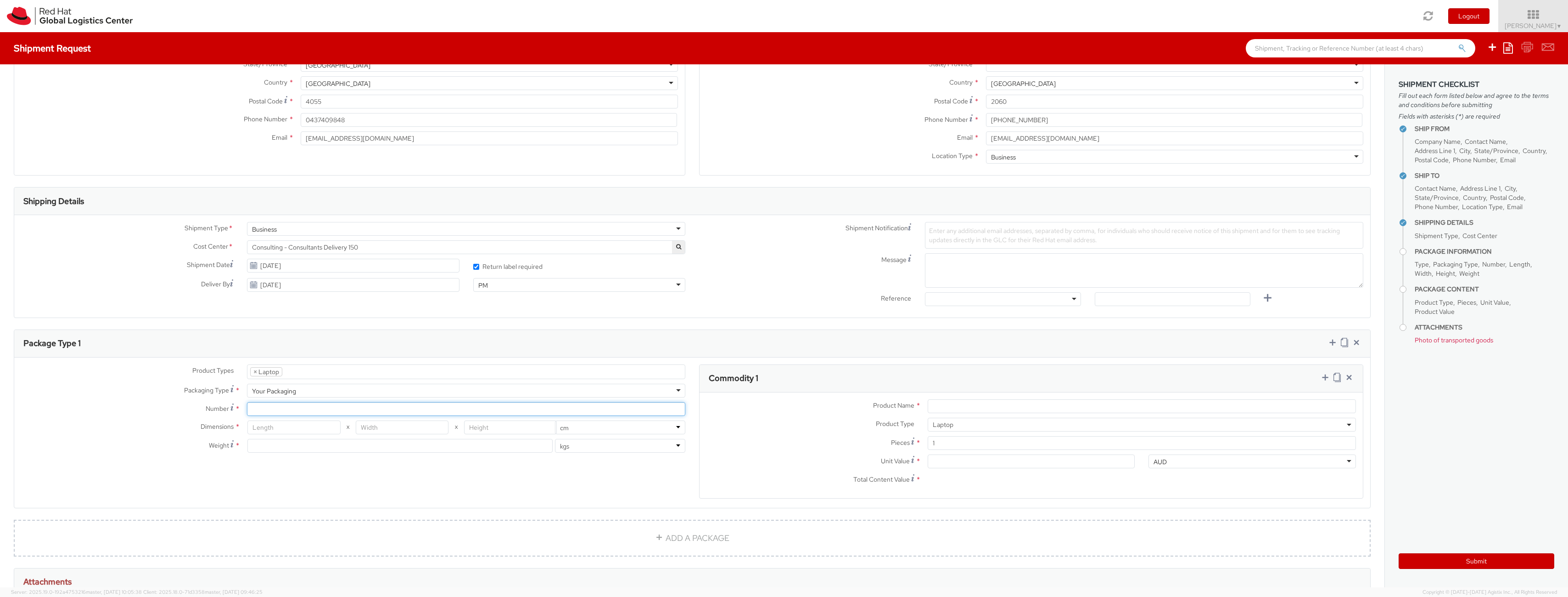
click at [273, 409] on input "Number *" at bounding box center [466, 409] width 438 height 14
click at [267, 411] on input "Number *" at bounding box center [466, 409] width 438 height 14
type input "1"
click at [113, 461] on div "Product Types * Documents Docking Station Laptop Monitor Other Hardware Server …" at bounding box center [353, 413] width 678 height 97
click at [291, 425] on input "number" at bounding box center [293, 427] width 93 height 14
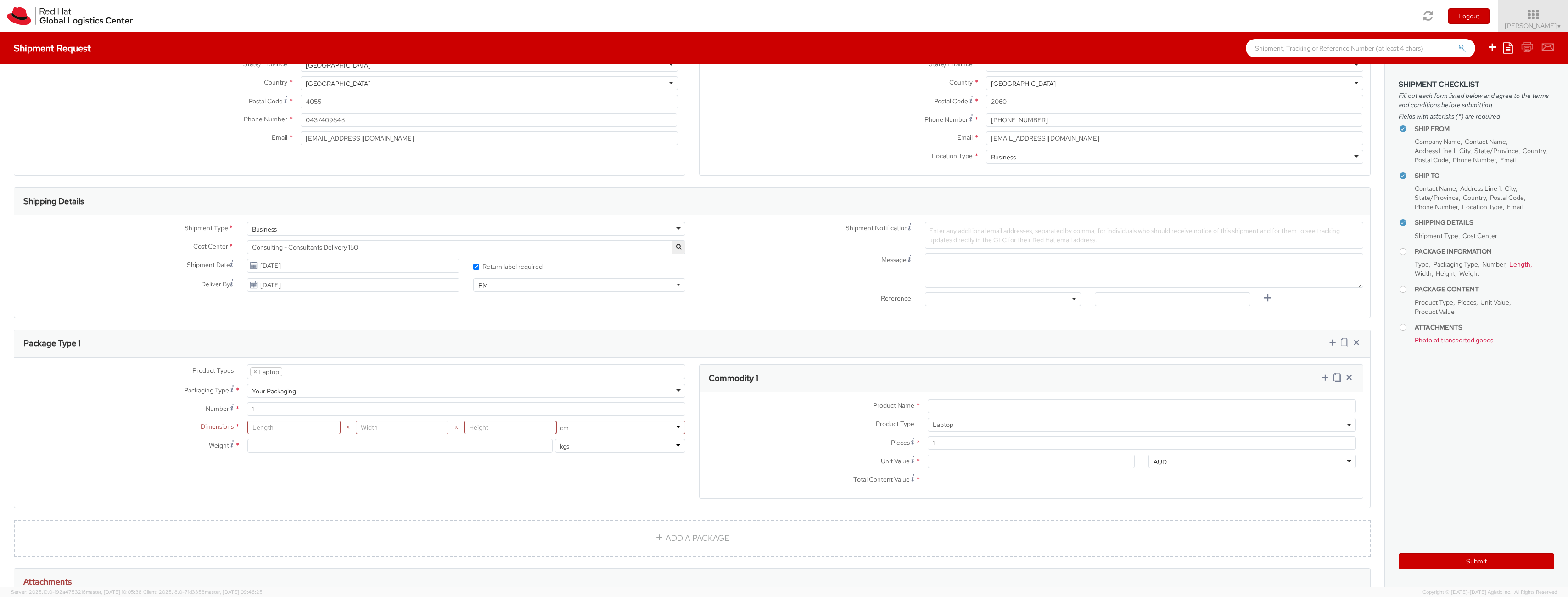
click at [1041, 233] on span "Enter any additional email addresses, separated by comma, for individuals who s…" at bounding box center [1134, 235] width 411 height 18
type input "[EMAIL_ADDRESS][DOMAIN_NAME] [EMAIL_ADDRESS][DOMAIN_NAME] [EMAIL_ADDRESS][DOMAI…"
click at [998, 266] on textarea "Message" at bounding box center [1144, 270] width 438 height 35
drag, startPoint x: 945, startPoint y: 220, endPoint x: 948, endPoint y: 233, distance: 13.3
click at [945, 221] on div "Shipment Type * Business Business Batch Business Cost Center * Consulting - Con…" at bounding box center [692, 266] width 1356 height 102
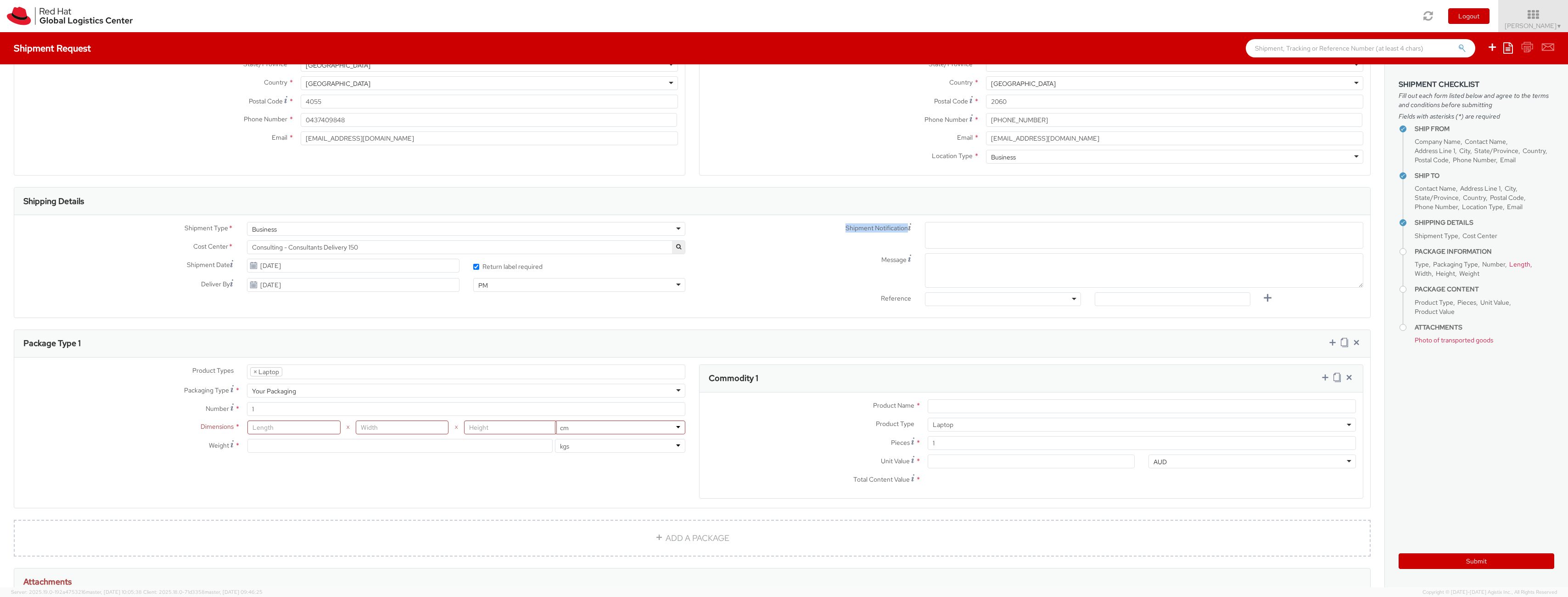
click at [948, 238] on span "Enter any additional email addresses, separated by comma, for individuals who s…" at bounding box center [1144, 237] width 430 height 18
type input "@"
type input "D"
type input "[EMAIL_ADDRESS][DOMAIN_NAME]"
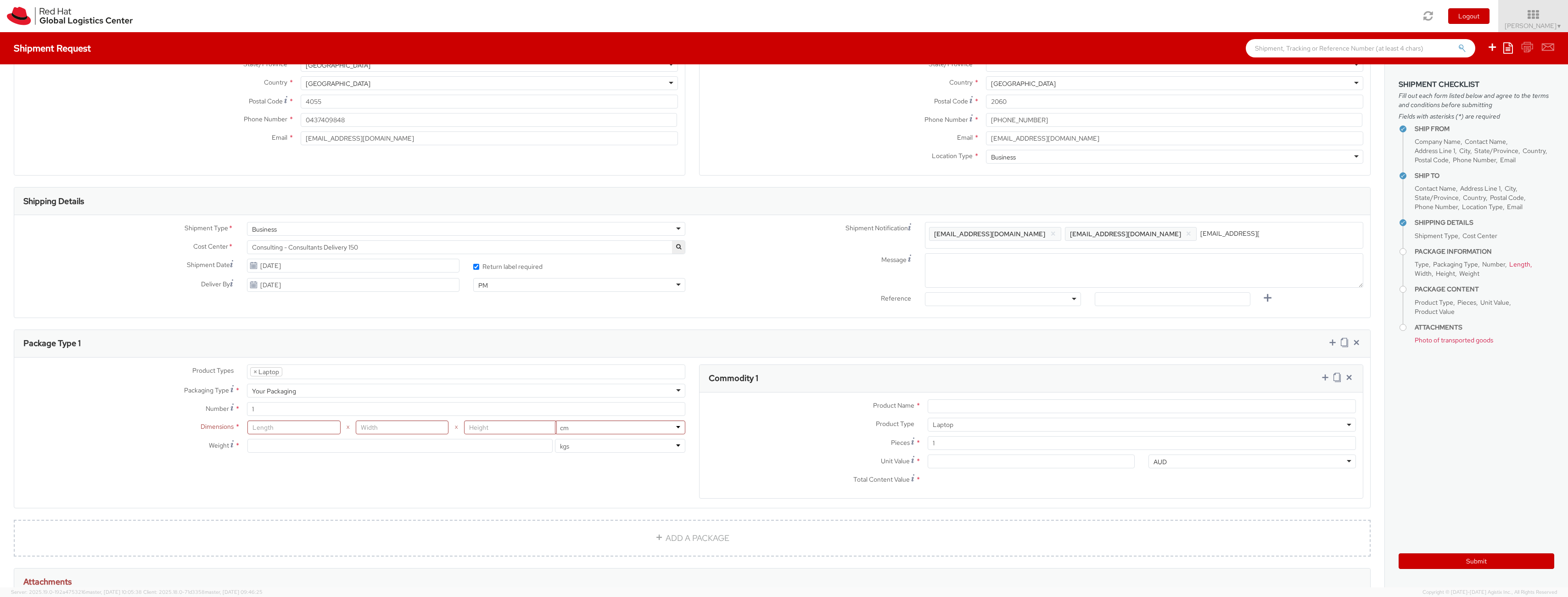
type input "[EMAIL_ADDRESS][DOMAIN_NAME]"
click at [970, 268] on textarea "Message" at bounding box center [1144, 270] width 438 height 35
click at [281, 429] on input "number" at bounding box center [293, 427] width 93 height 14
type input "44"
type input "3"
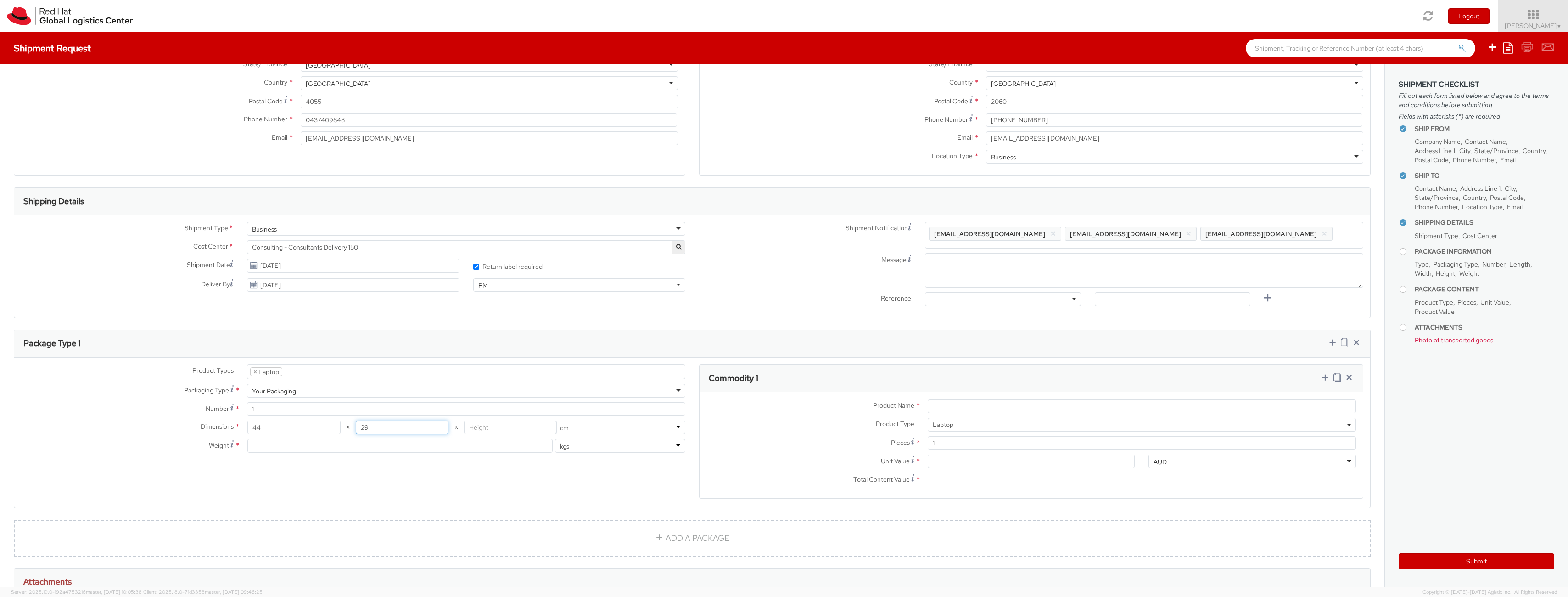
type input "29"
type input "7.5"
type input "2"
click at [973, 461] on input "Unit Value *" at bounding box center [1031, 461] width 208 height 14
type input "1.00"
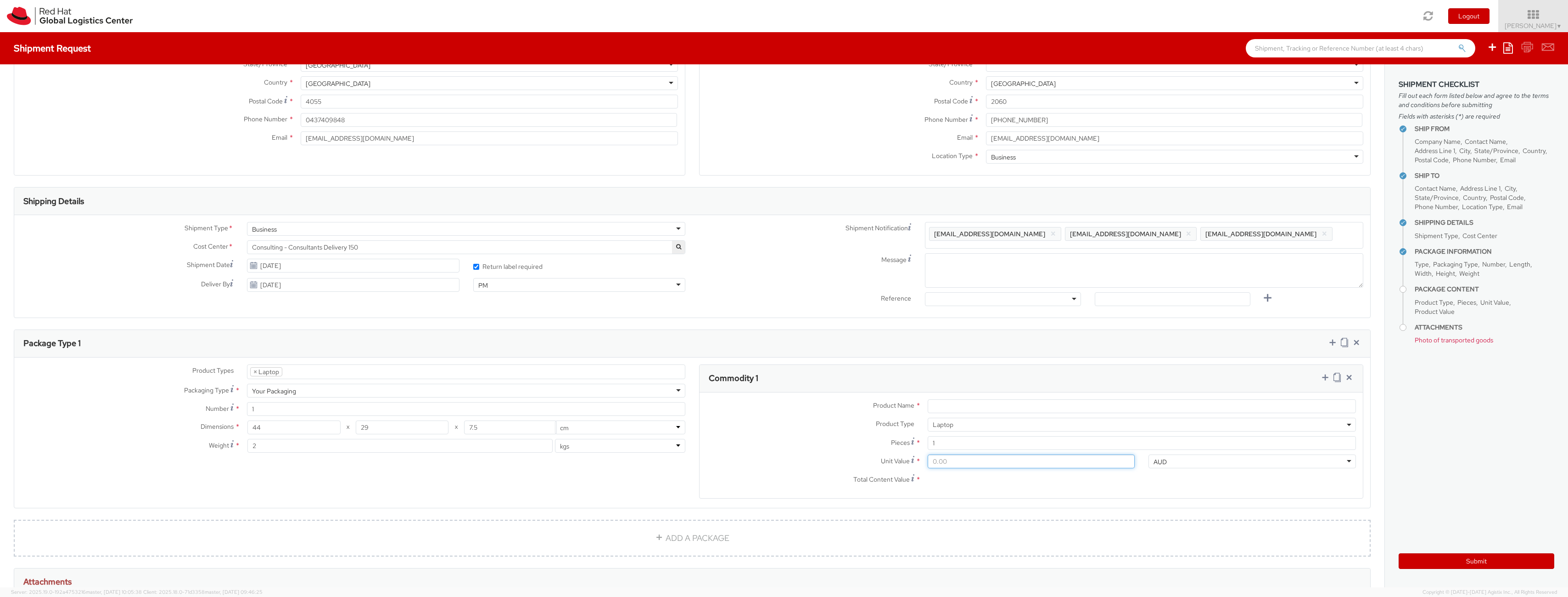
type input "1.00"
type input "15.00"
type input "150.00"
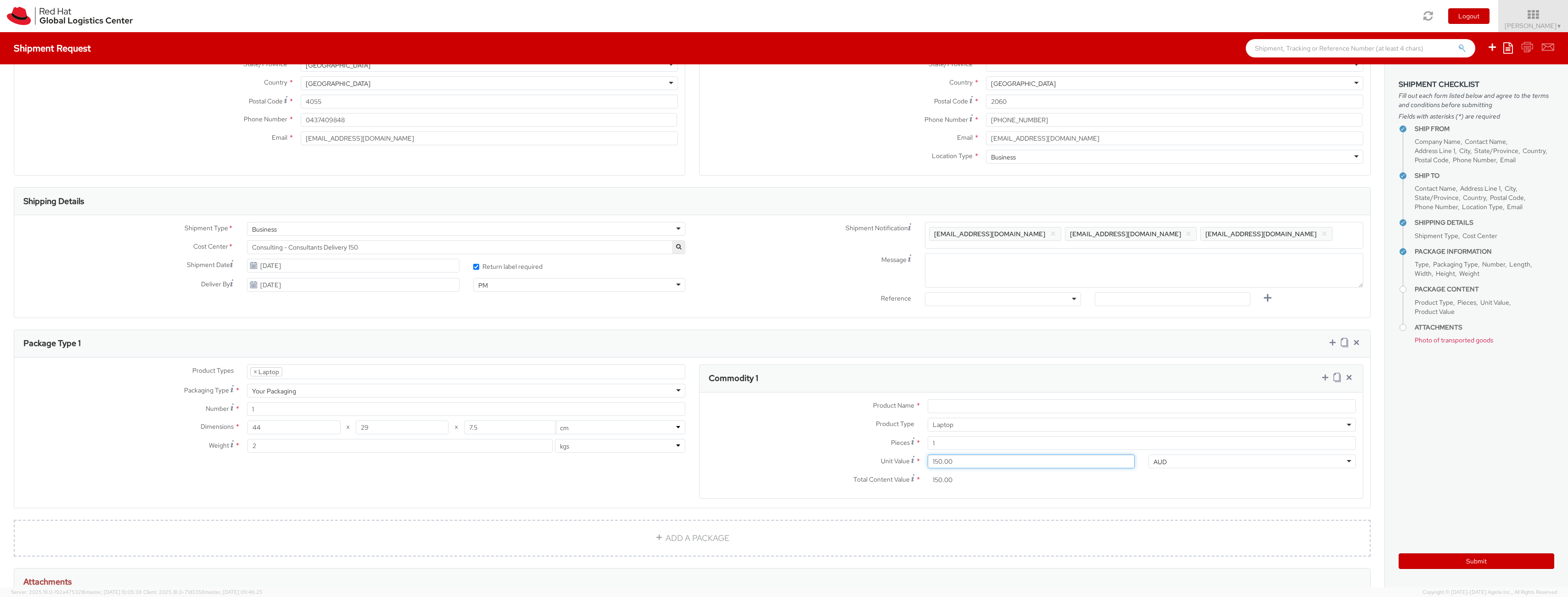
type input "1,500.00"
click at [990, 444] on input "1" at bounding box center [1142, 443] width 429 height 14
click at [984, 406] on input "Product Name *" at bounding box center [1142, 406] width 429 height 14
type input "Lenovo X1 Carbon"
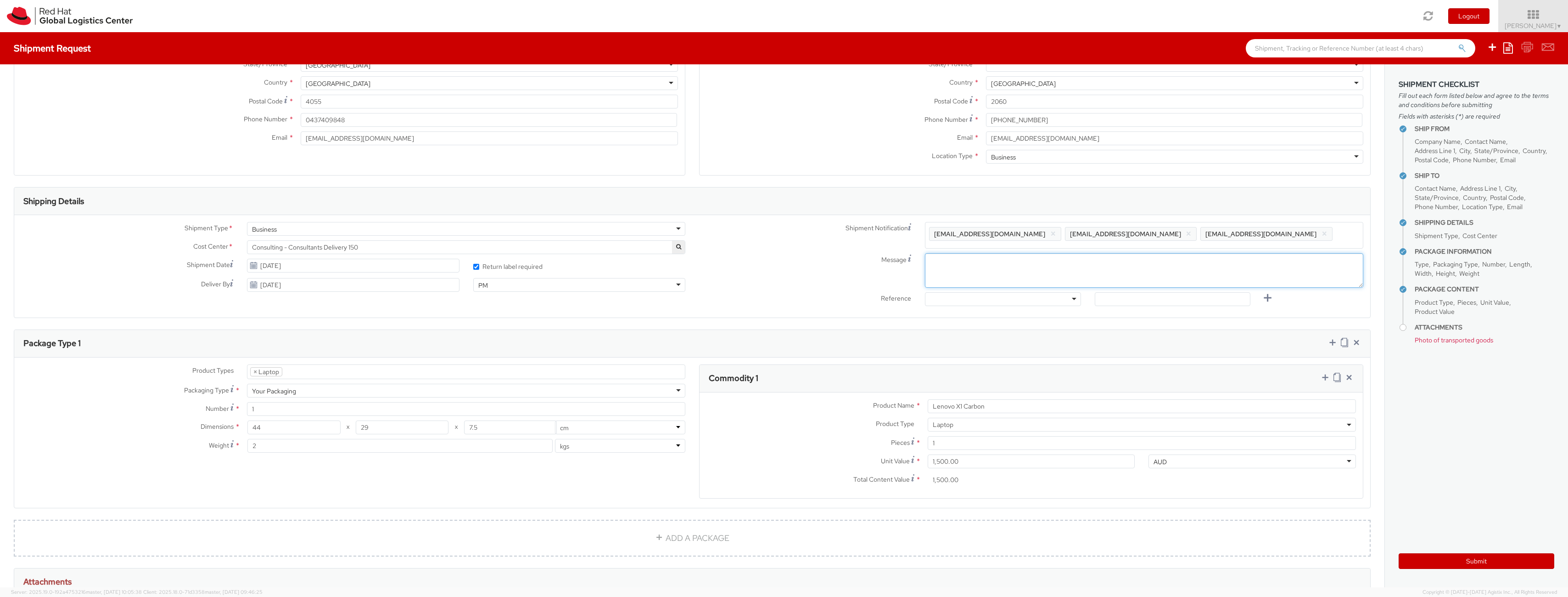
click at [1005, 272] on textarea "Message" at bounding box center [1144, 270] width 438 height 35
click at [1029, 302] on div at bounding box center [1003, 299] width 156 height 14
click at [1179, 300] on input "text" at bounding box center [1173, 299] width 156 height 14
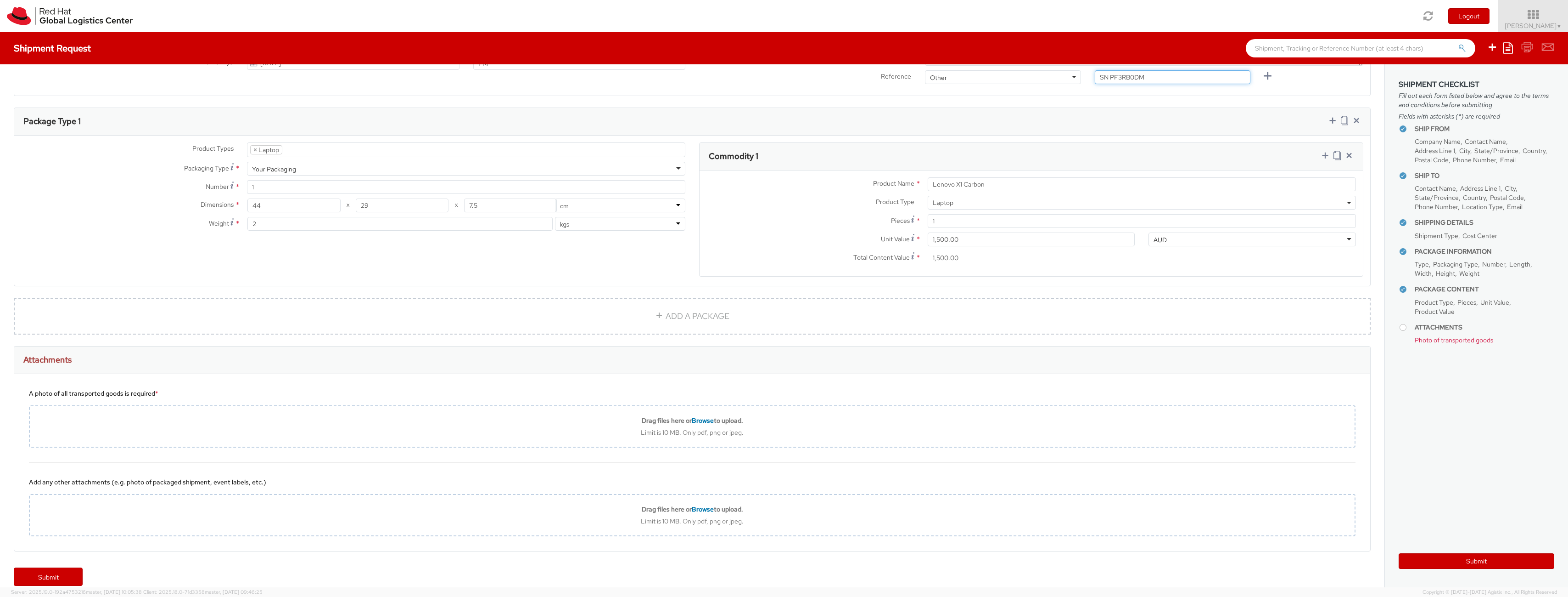
scroll to position [400, 0]
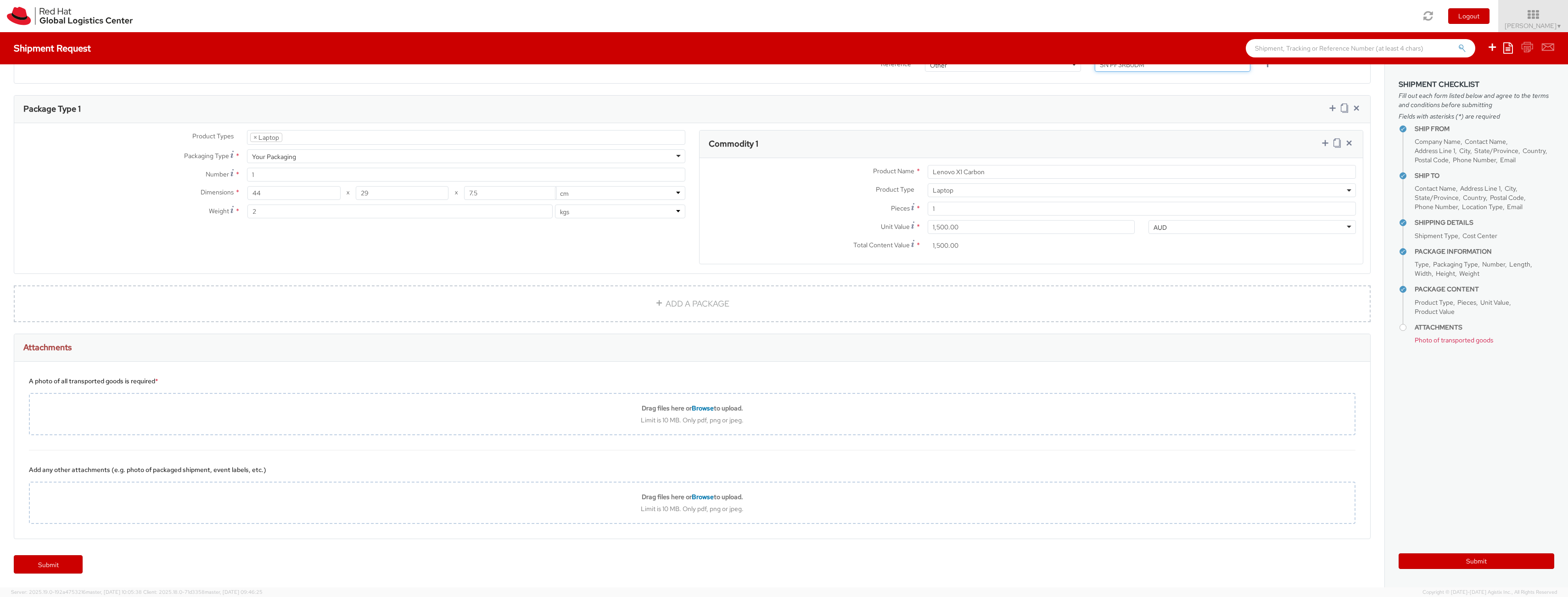
type input "SN PF3RB0DM"
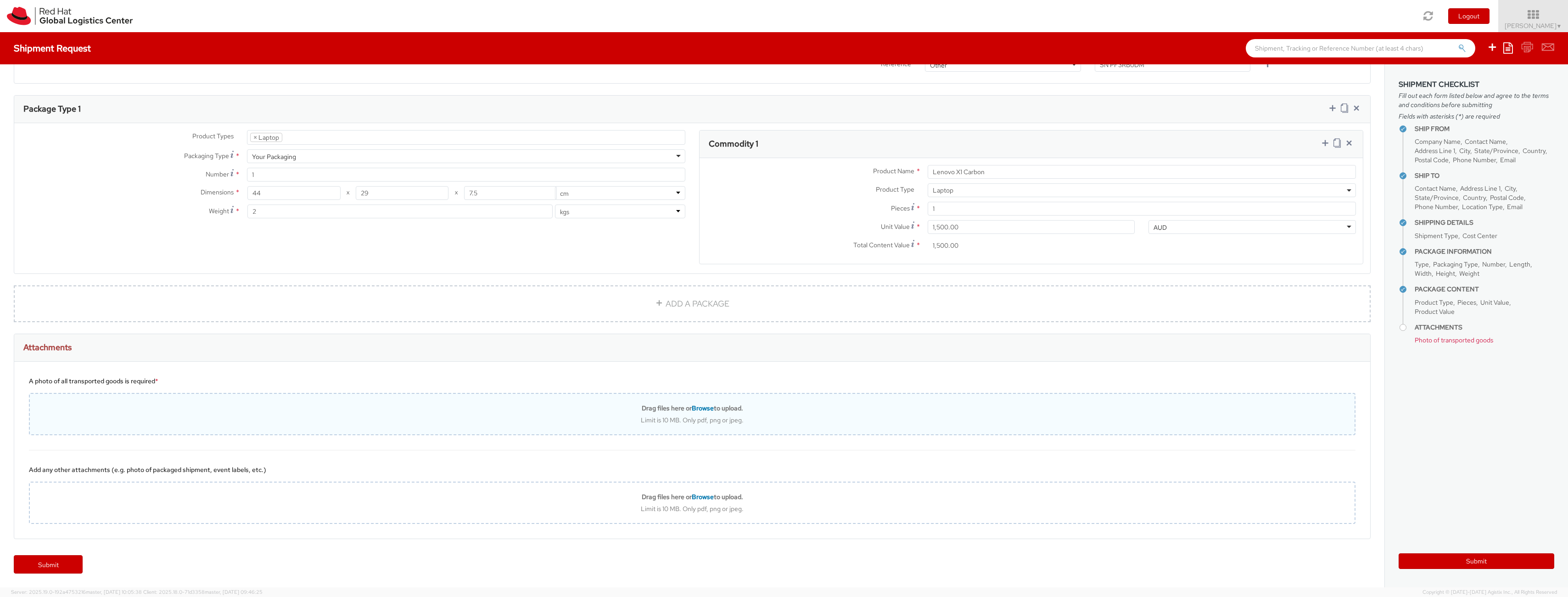
click at [704, 408] on span "Browse" at bounding box center [702, 408] width 22 height 9
type input "C:\fakepath\IMG_20250916_152813179.jpg"
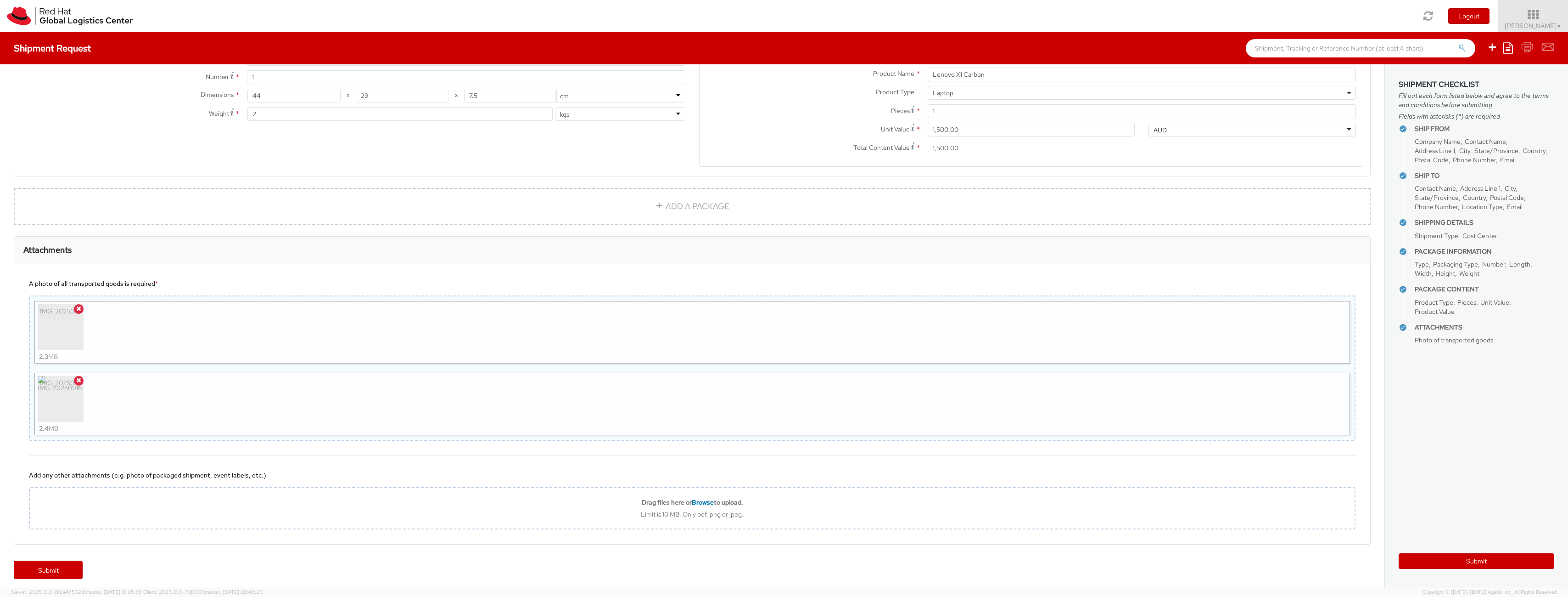
scroll to position [503, 0]
click at [40, 563] on link "Submit" at bounding box center [48, 564] width 69 height 18
